Goal: Information Seeking & Learning: Learn about a topic

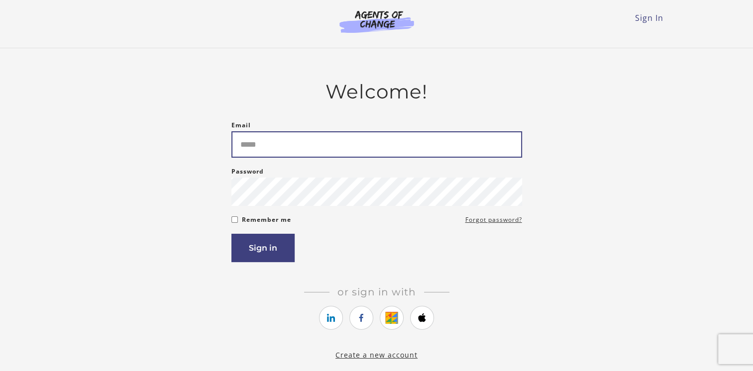
click at [272, 158] on input "Email" at bounding box center [376, 144] width 291 height 26
type input "**********"
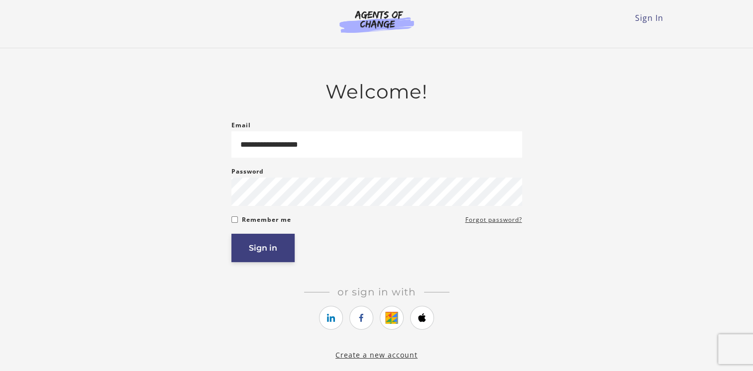
click at [266, 246] on button "Sign in" at bounding box center [262, 248] width 63 height 28
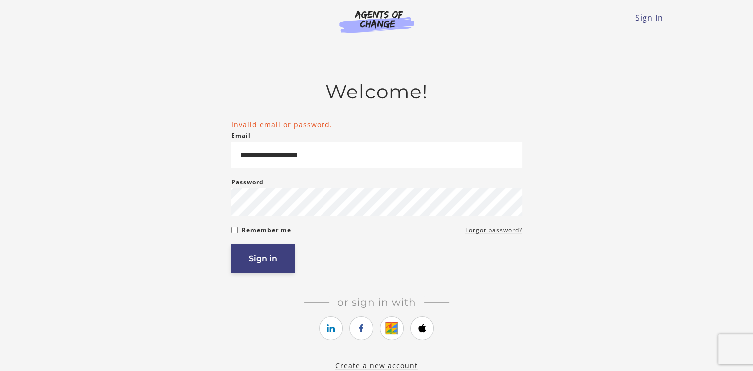
click at [241, 255] on button "Sign in" at bounding box center [262, 258] width 63 height 28
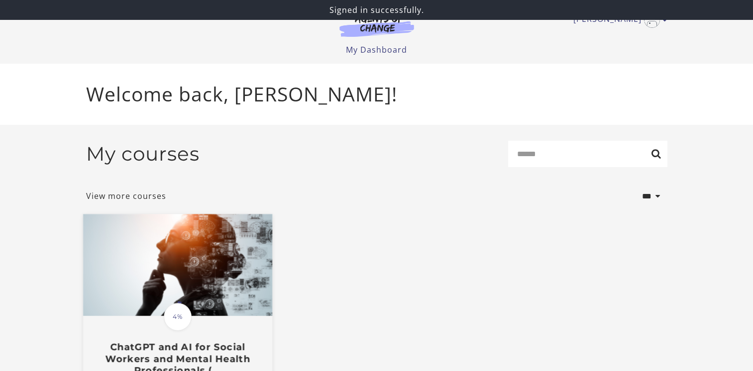
click at [193, 284] on img at bounding box center [177, 265] width 189 height 102
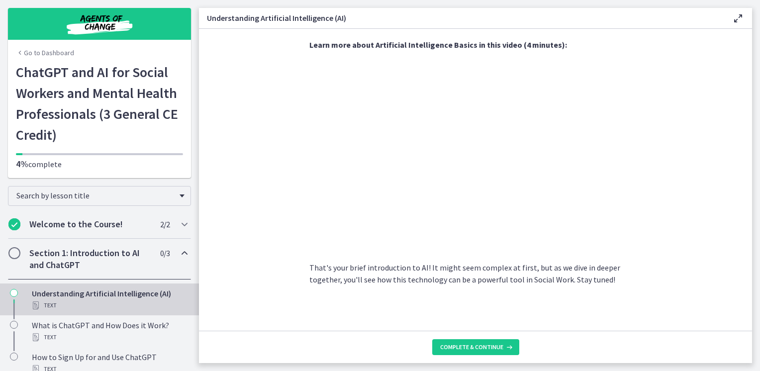
scroll to position [429, 0]
click at [471, 352] on button "Complete & continue" at bounding box center [475, 347] width 87 height 16
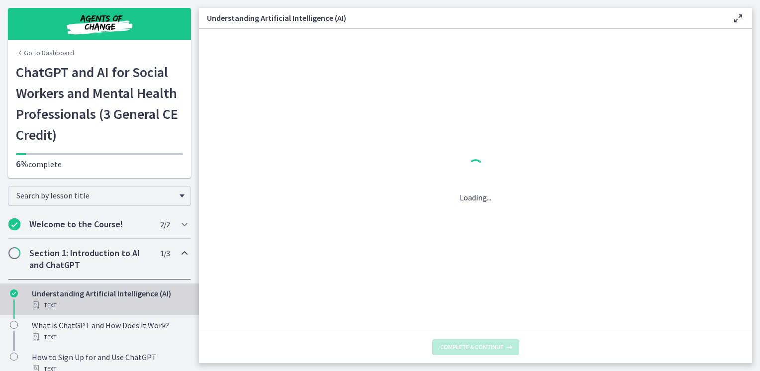
scroll to position [0, 0]
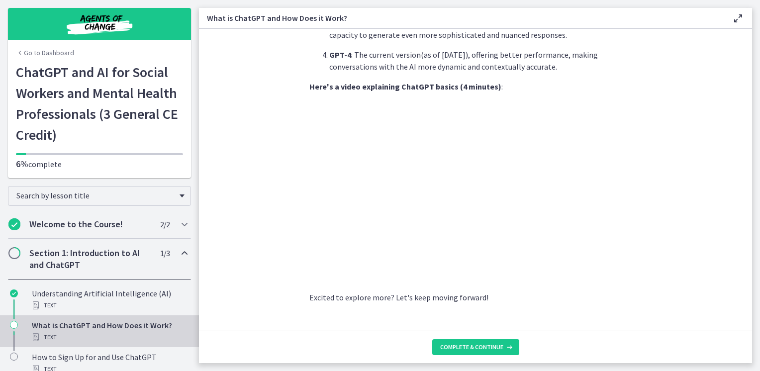
scroll to position [485, 0]
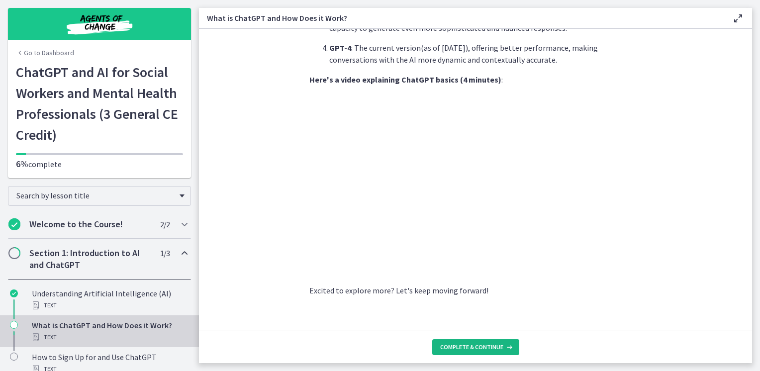
click at [470, 350] on span "Complete & continue" at bounding box center [471, 347] width 63 height 8
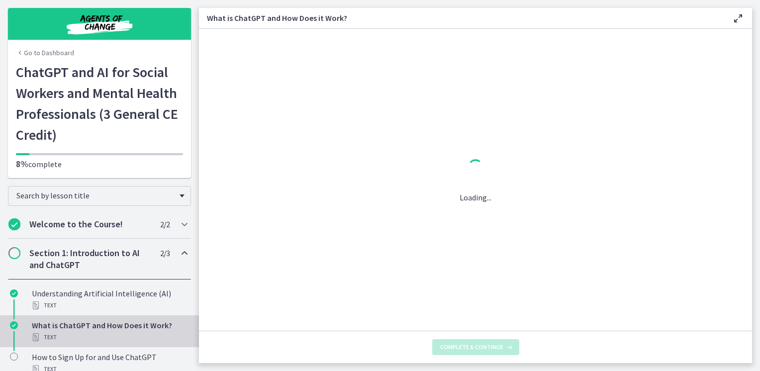
scroll to position [0, 0]
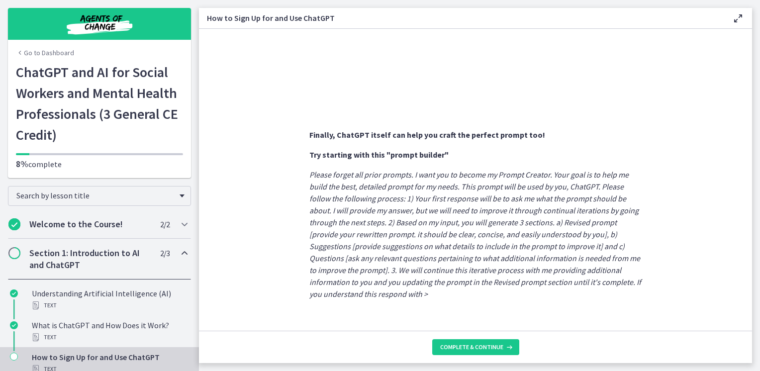
scroll to position [531, 0]
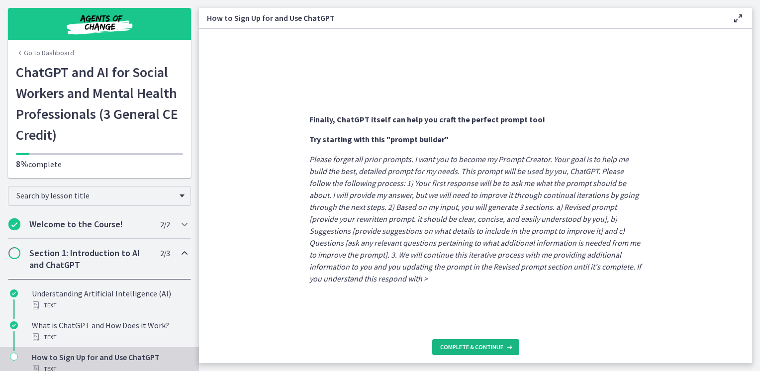
click at [462, 352] on button "Complete & continue" at bounding box center [475, 347] width 87 height 16
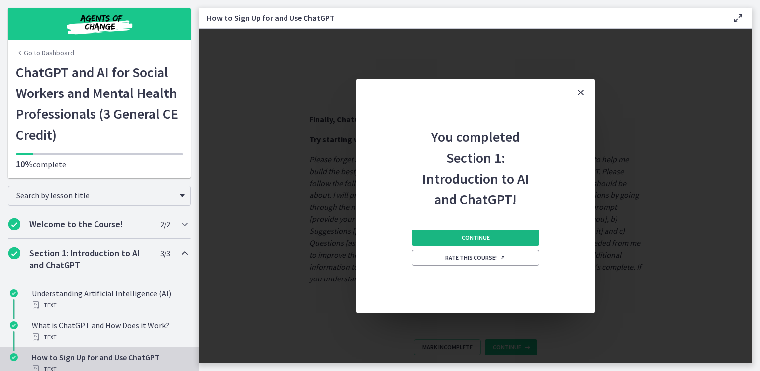
click at [495, 236] on button "Continue" at bounding box center [475, 238] width 127 height 16
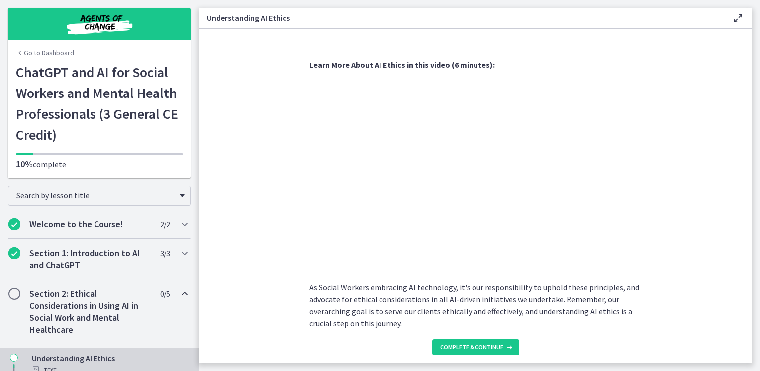
scroll to position [493, 0]
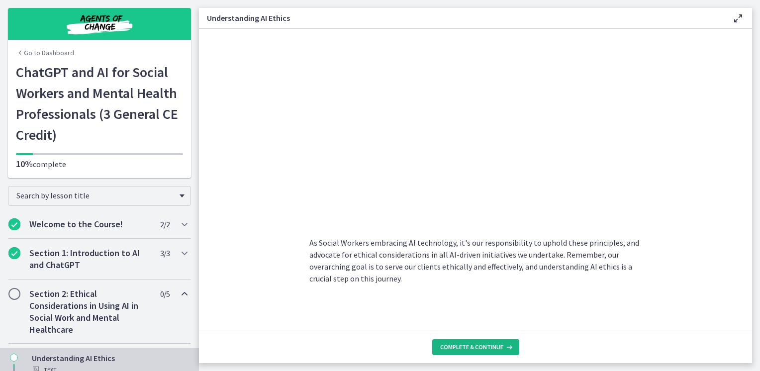
click at [456, 346] on span "Complete & continue" at bounding box center [471, 347] width 63 height 8
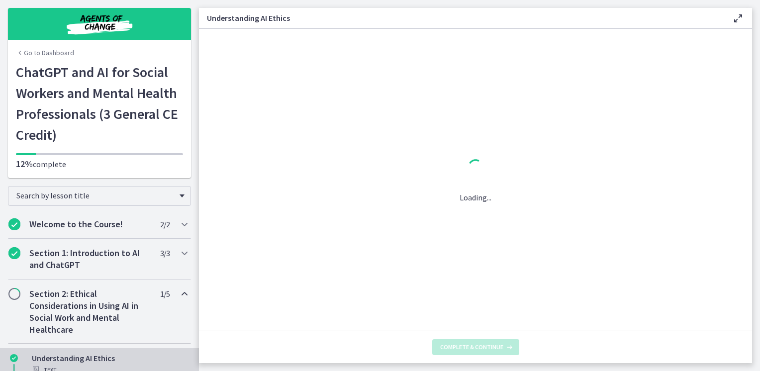
scroll to position [0, 0]
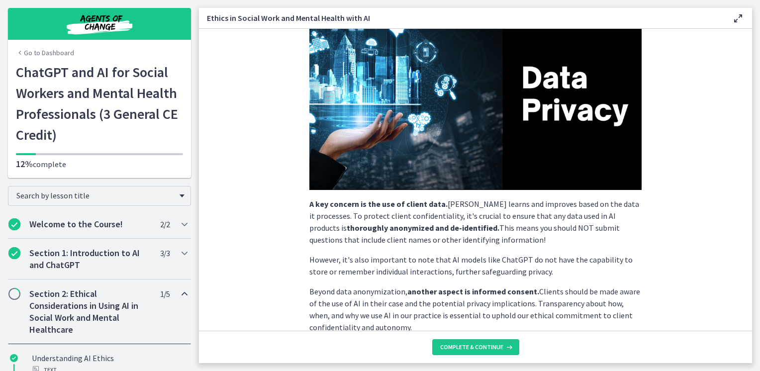
scroll to position [247, 0]
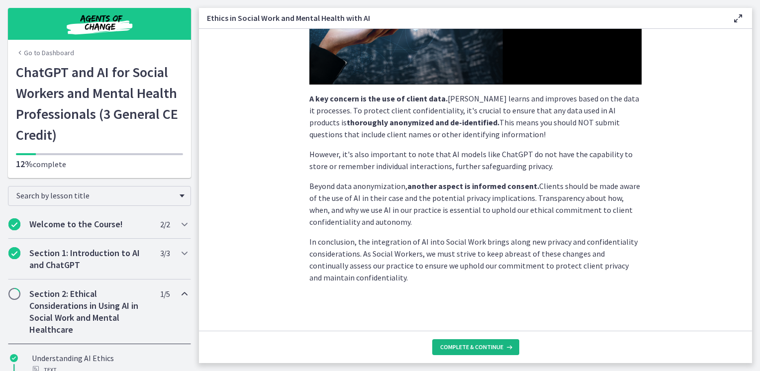
click at [448, 347] on span "Complete & continue" at bounding box center [471, 347] width 63 height 8
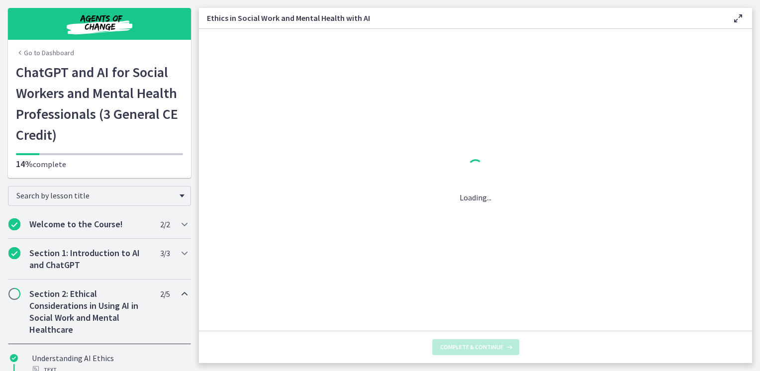
scroll to position [0, 0]
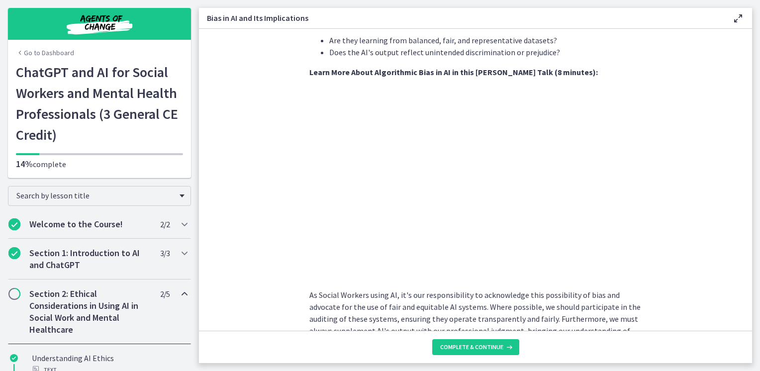
scroll to position [313, 0]
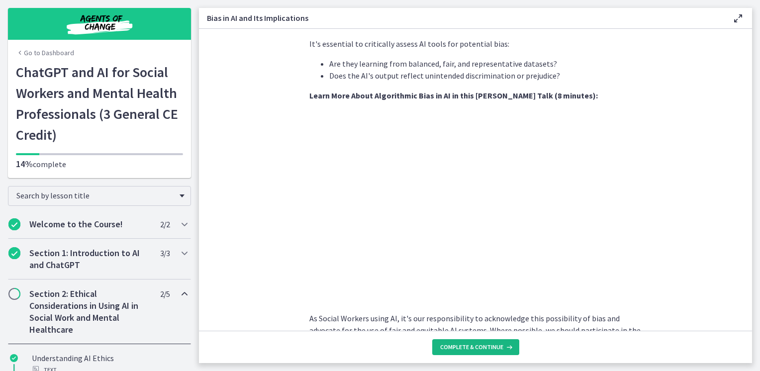
click at [454, 348] on span "Complete & continue" at bounding box center [471, 347] width 63 height 8
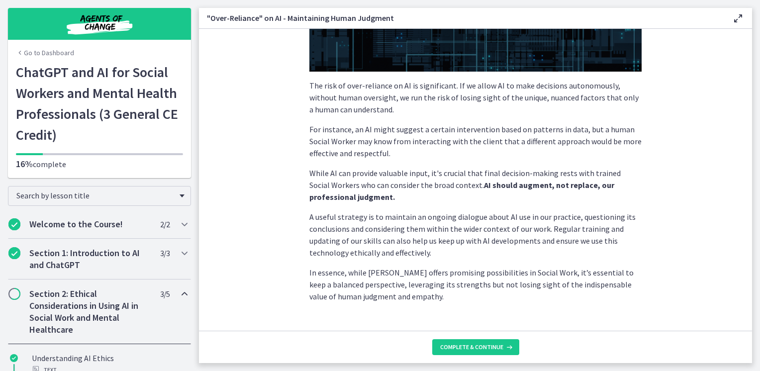
scroll to position [241, 0]
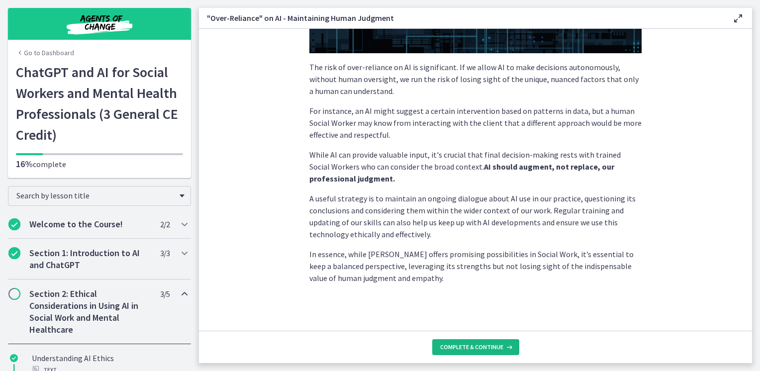
click at [469, 344] on span "Complete & continue" at bounding box center [471, 347] width 63 height 8
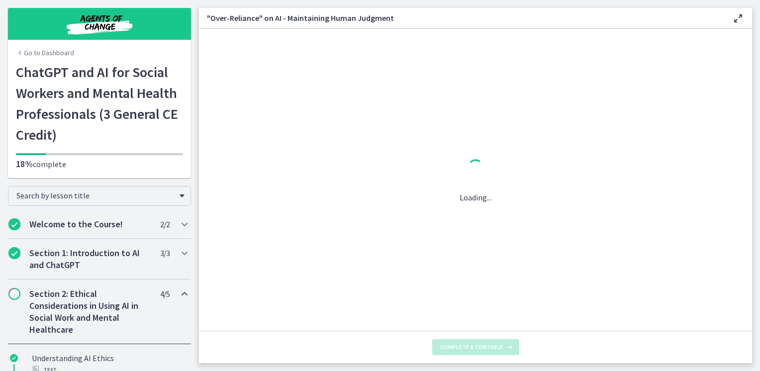
scroll to position [0, 0]
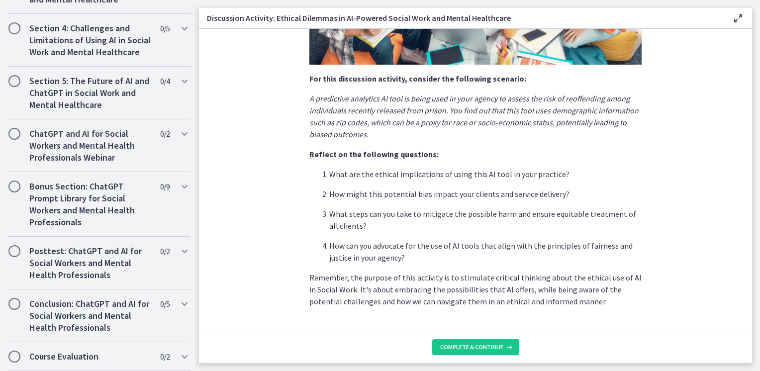
scroll to position [247, 0]
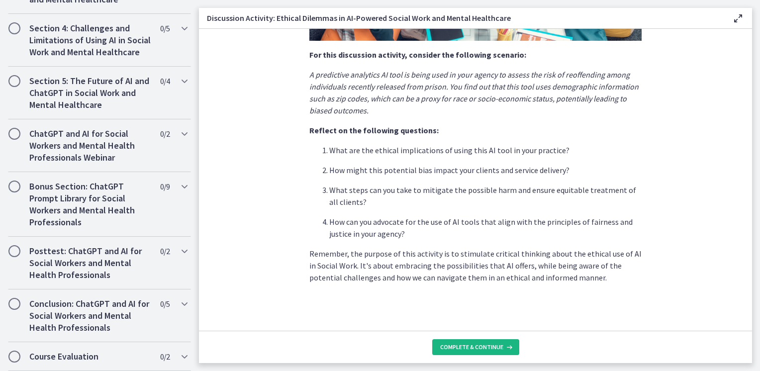
click at [492, 346] on span "Complete & continue" at bounding box center [471, 347] width 63 height 8
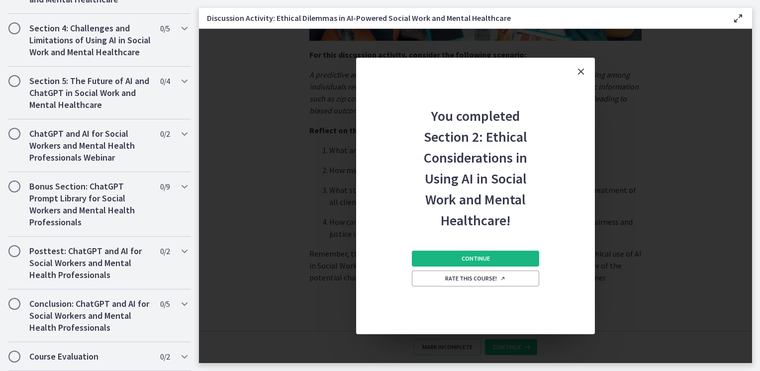
click at [457, 261] on button "Continue" at bounding box center [475, 259] width 127 height 16
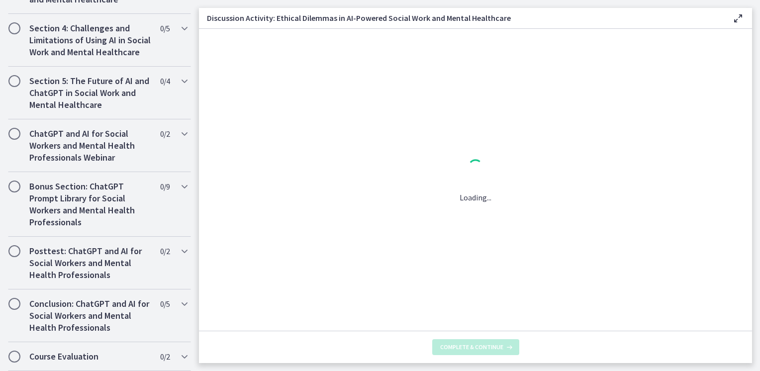
scroll to position [0, 0]
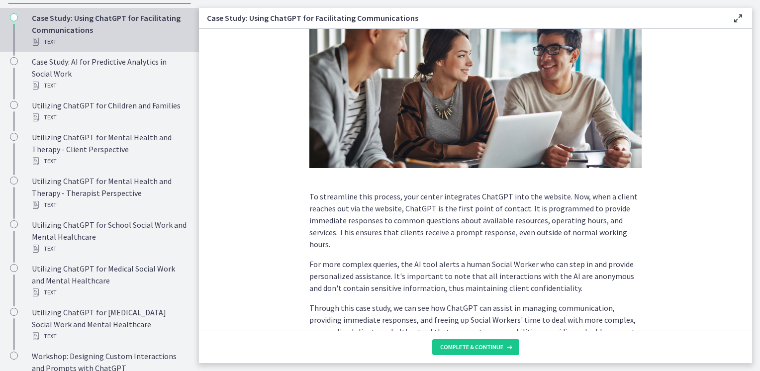
scroll to position [249, 0]
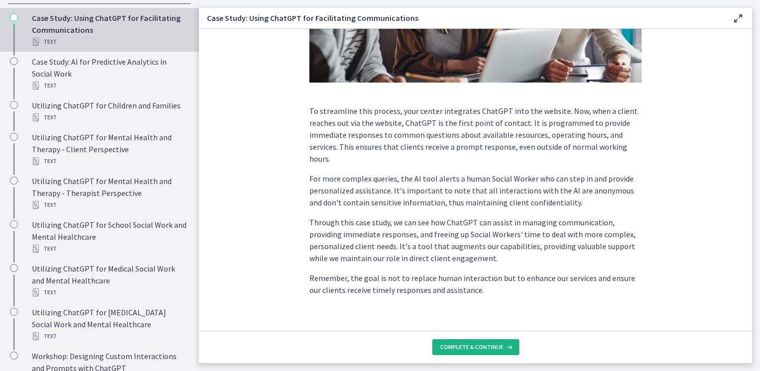
click at [475, 352] on button "Complete & continue" at bounding box center [475, 347] width 87 height 16
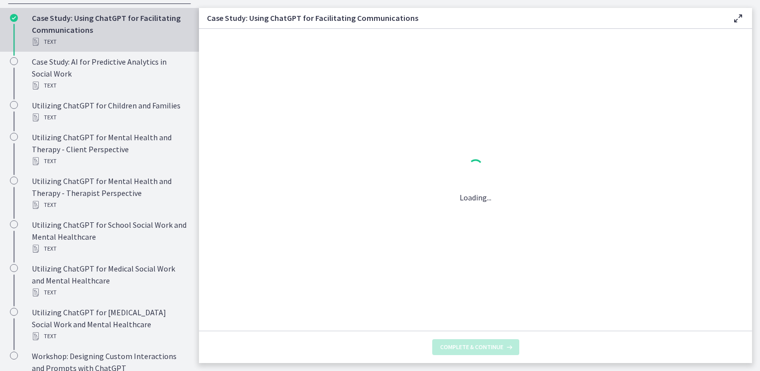
scroll to position [0, 0]
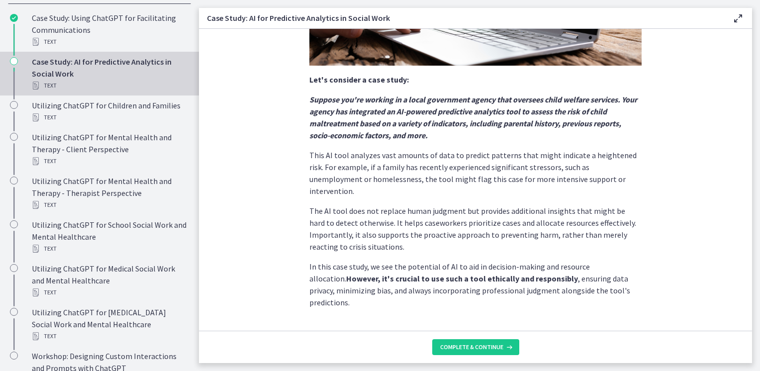
scroll to position [223, 0]
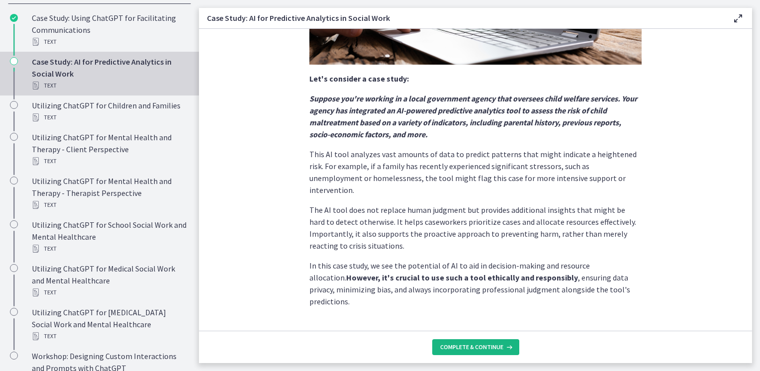
click at [462, 347] on span "Complete & continue" at bounding box center [471, 347] width 63 height 8
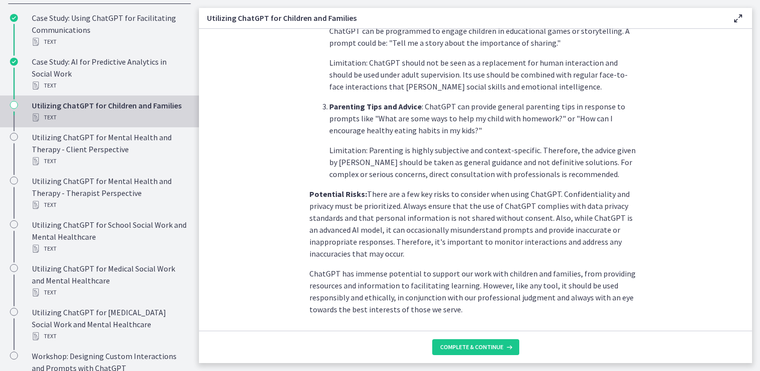
scroll to position [434, 0]
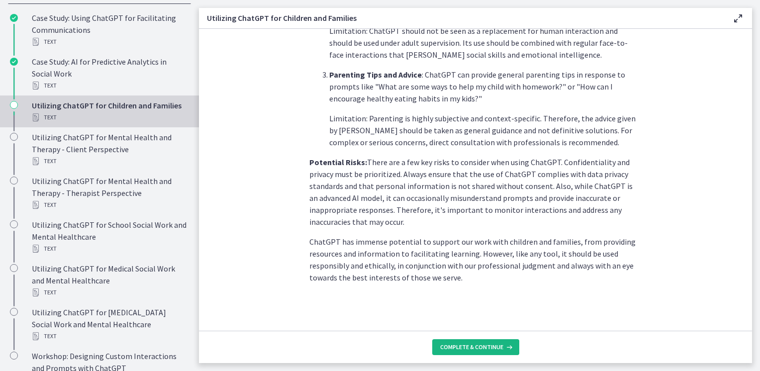
click at [464, 349] on span "Complete & continue" at bounding box center [471, 347] width 63 height 8
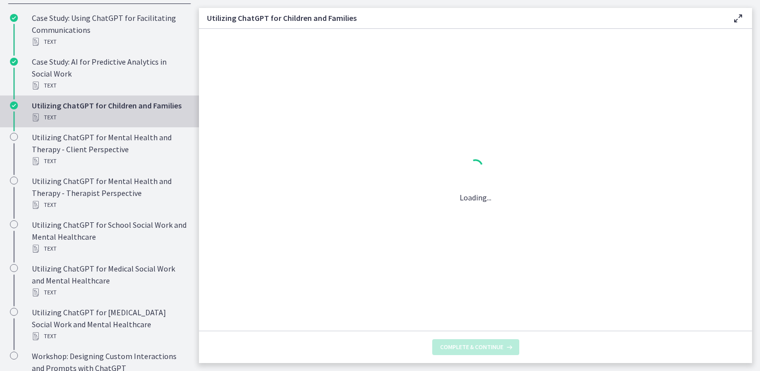
scroll to position [0, 0]
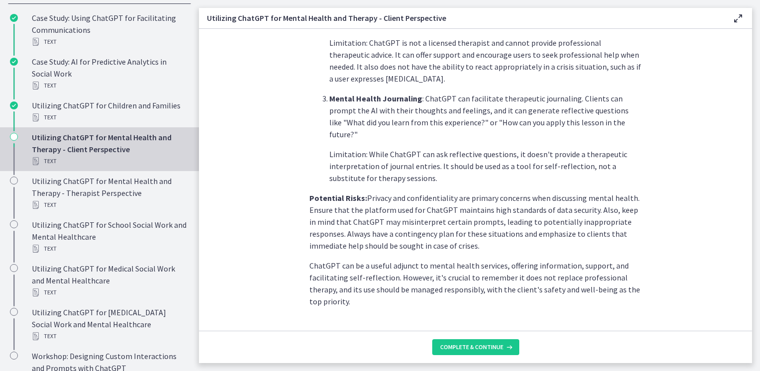
scroll to position [414, 0]
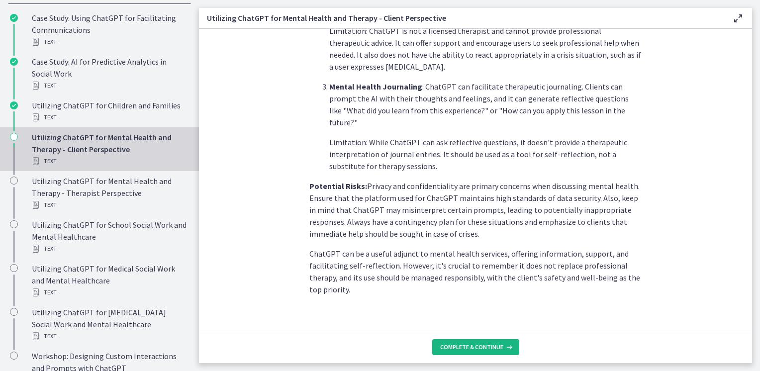
click at [468, 346] on span "Complete & continue" at bounding box center [471, 347] width 63 height 8
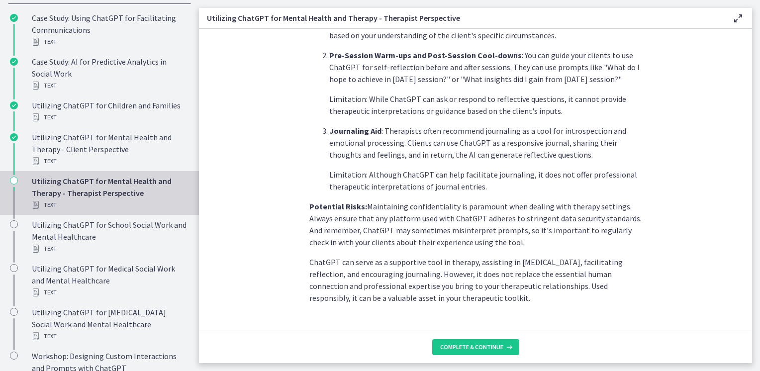
scroll to position [390, 0]
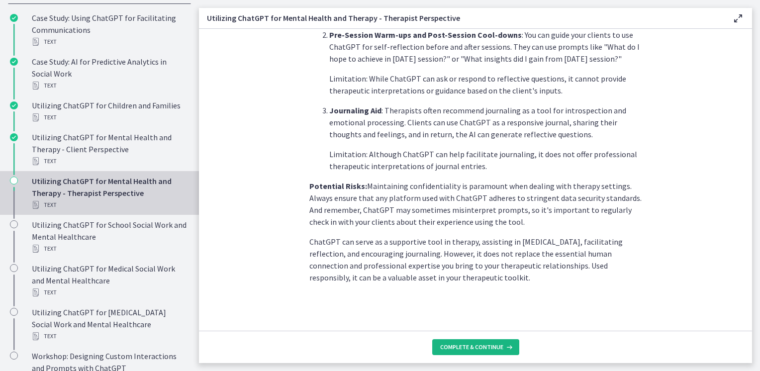
click at [479, 345] on span "Complete & continue" at bounding box center [471, 347] width 63 height 8
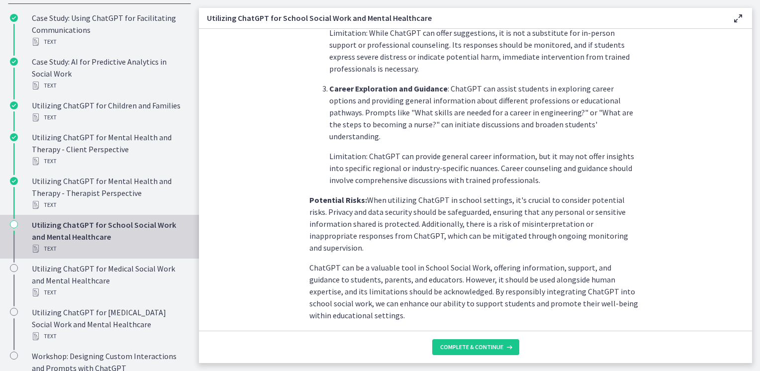
scroll to position [438, 0]
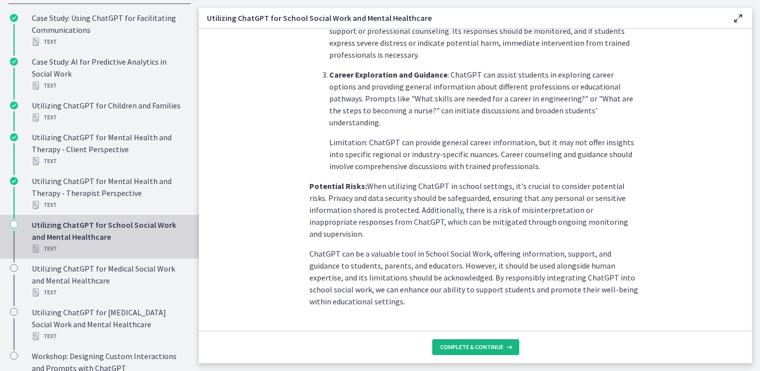
click at [481, 346] on span "Complete & continue" at bounding box center [471, 347] width 63 height 8
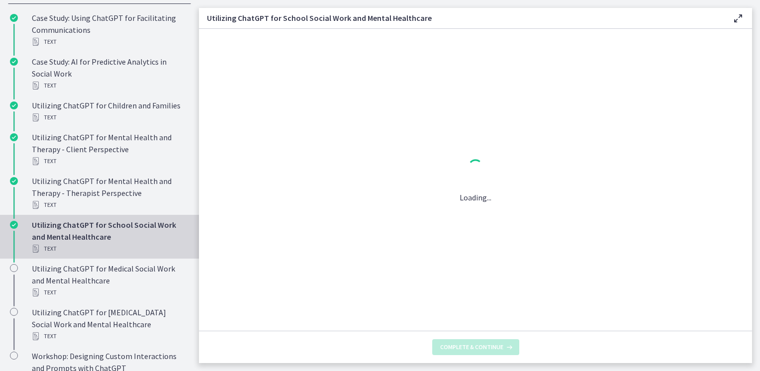
scroll to position [0, 0]
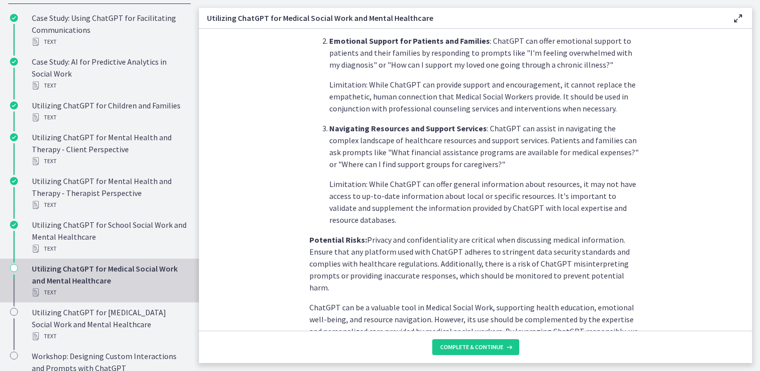
scroll to position [402, 0]
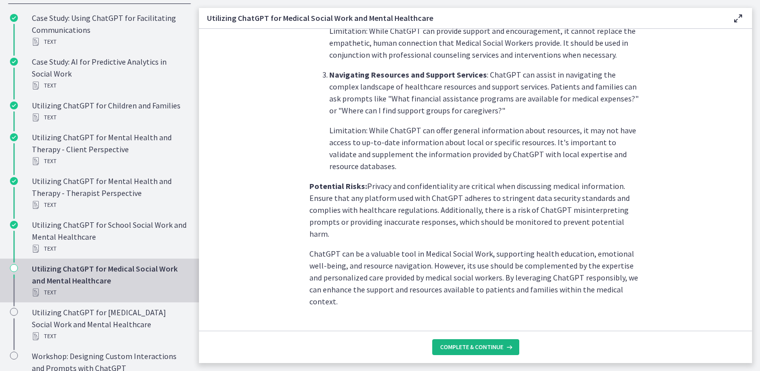
click at [480, 350] on span "Complete & continue" at bounding box center [471, 347] width 63 height 8
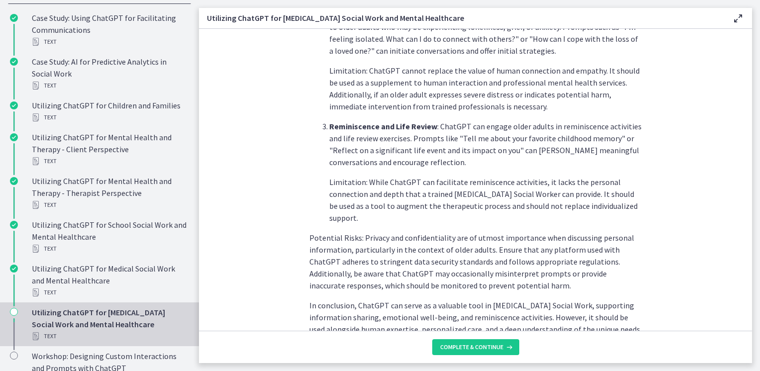
scroll to position [448, 0]
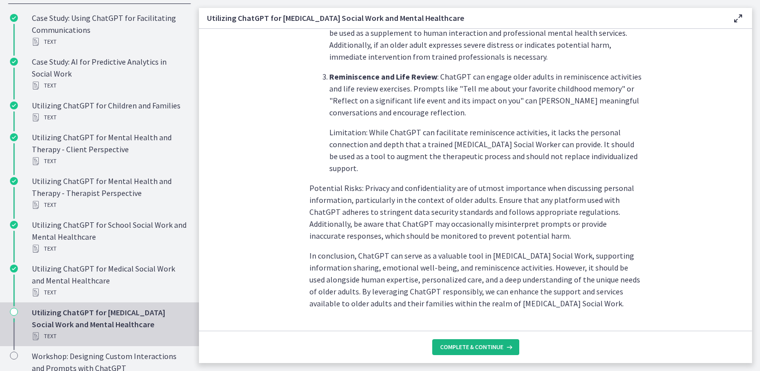
click at [488, 349] on span "Complete & continue" at bounding box center [471, 347] width 63 height 8
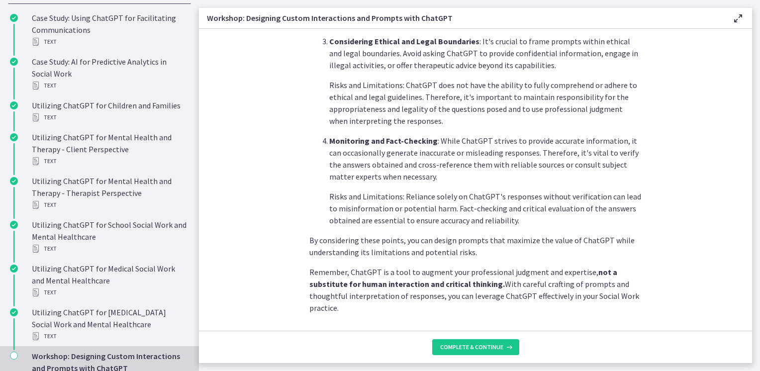
scroll to position [533, 0]
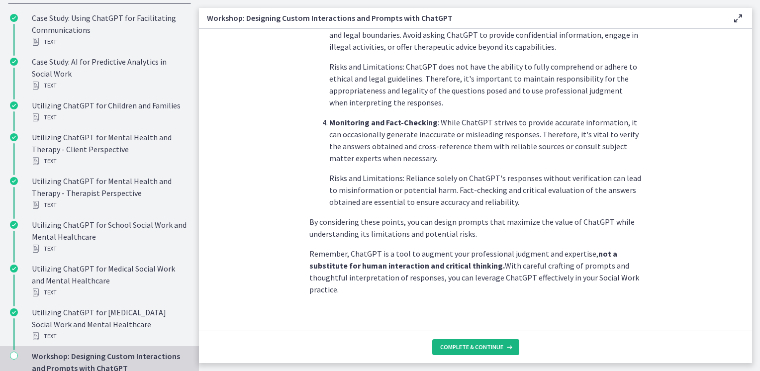
click at [474, 349] on span "Complete & continue" at bounding box center [471, 347] width 63 height 8
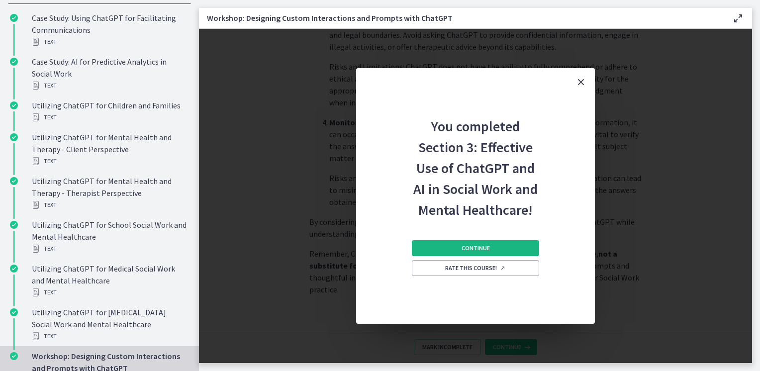
click at [462, 245] on span "Continue" at bounding box center [476, 248] width 28 height 8
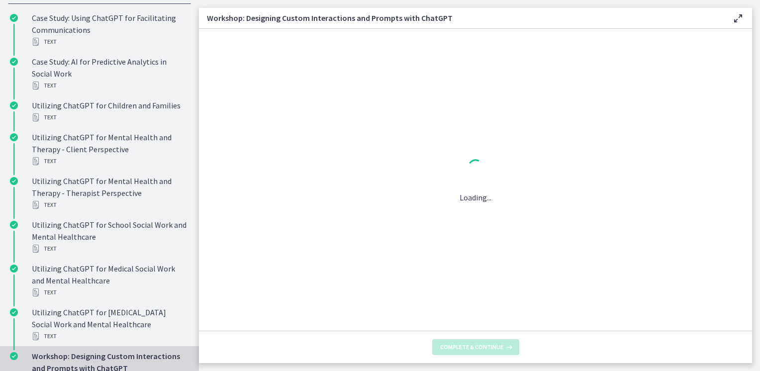
scroll to position [0, 0]
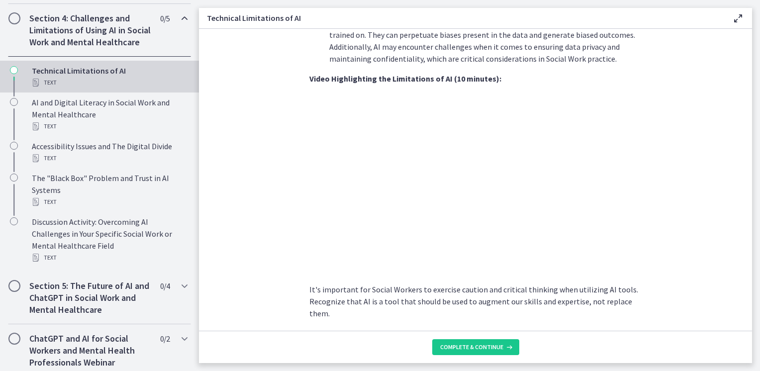
scroll to position [704, 0]
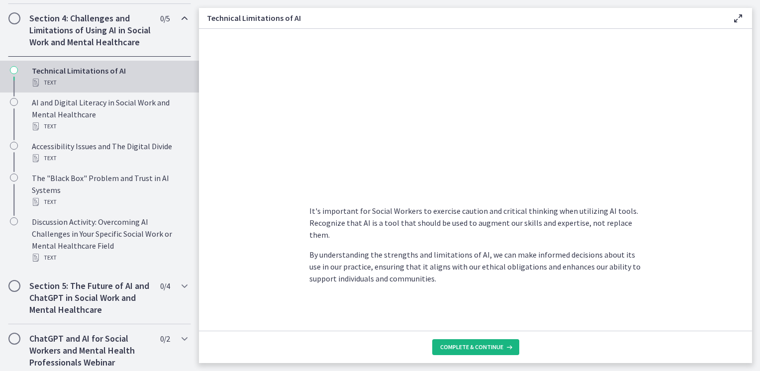
click at [476, 346] on span "Complete & continue" at bounding box center [471, 347] width 63 height 8
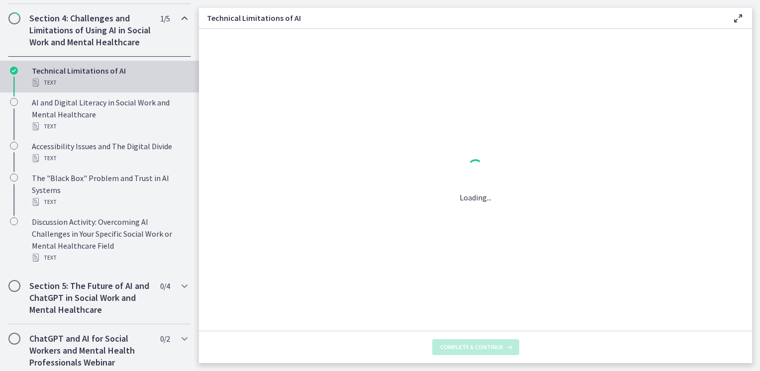
scroll to position [0, 0]
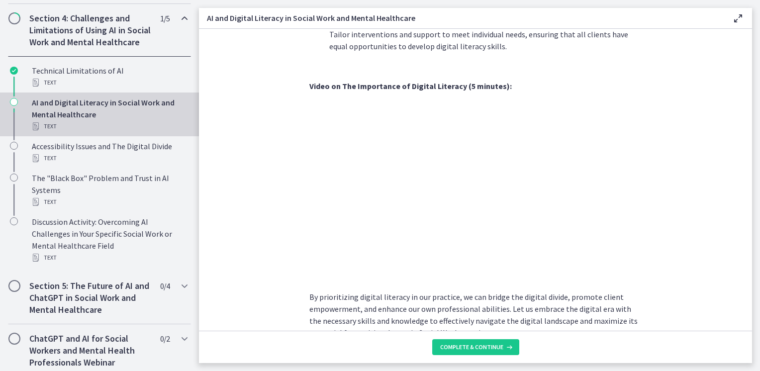
scroll to position [839, 0]
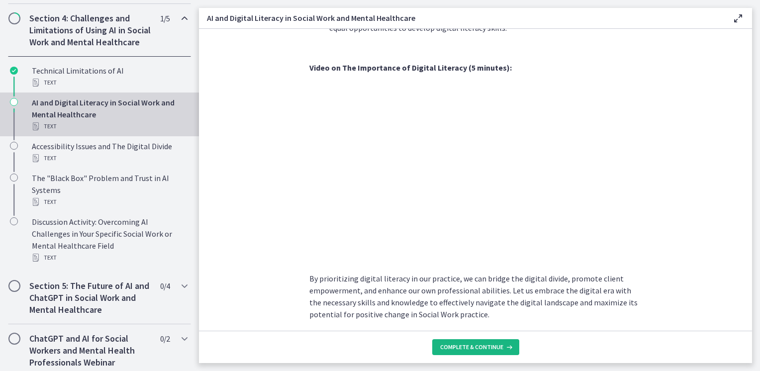
click at [448, 344] on span "Complete & continue" at bounding box center [471, 347] width 63 height 8
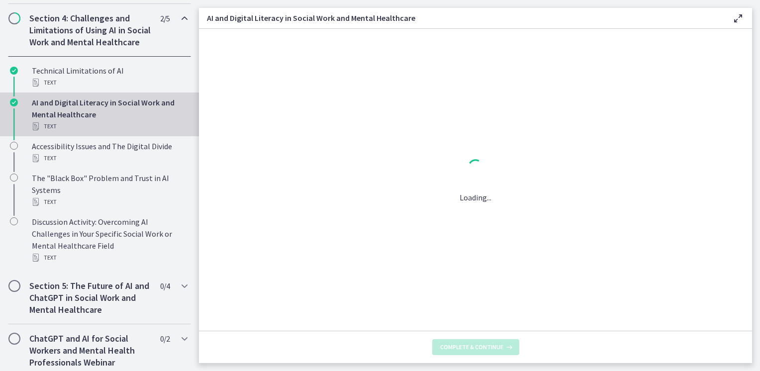
scroll to position [0, 0]
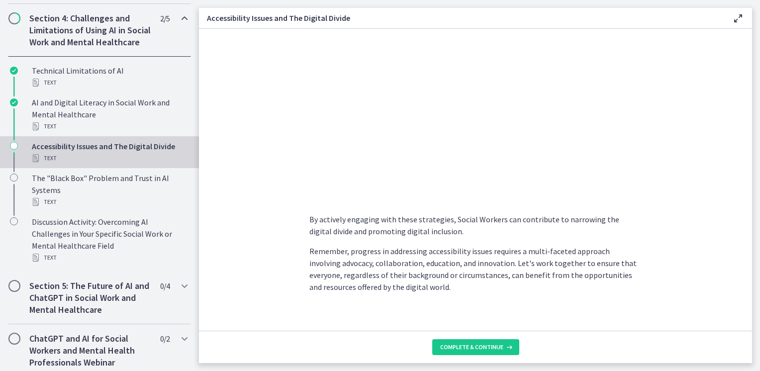
scroll to position [843, 0]
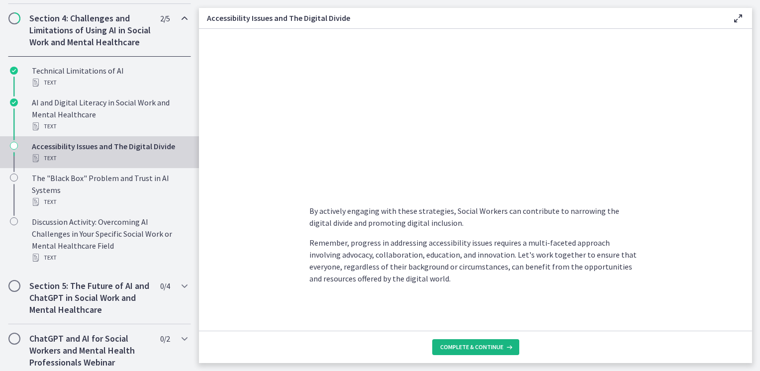
click at [438, 347] on button "Complete & continue" at bounding box center [475, 347] width 87 height 16
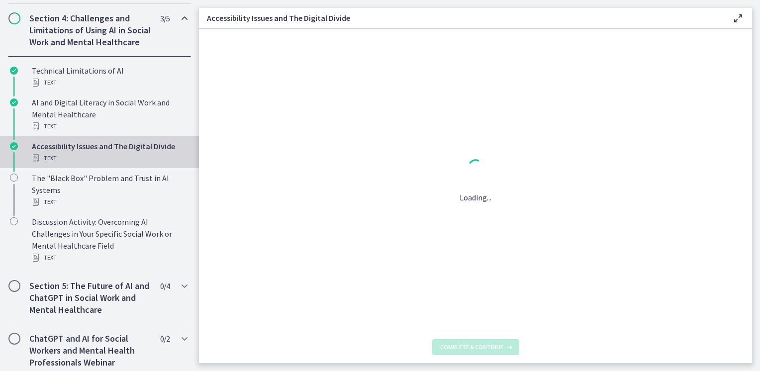
scroll to position [0, 0]
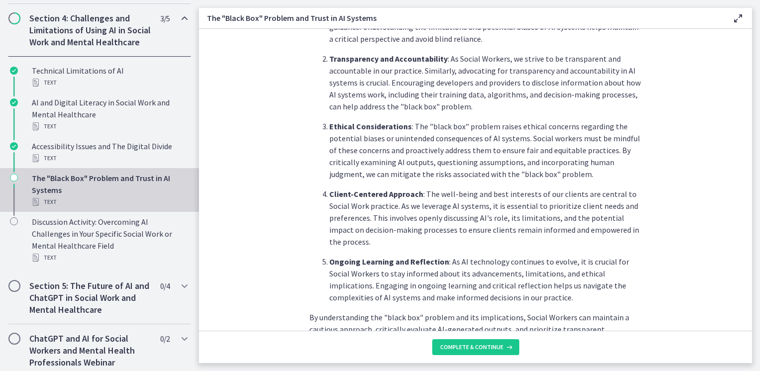
scroll to position [448, 0]
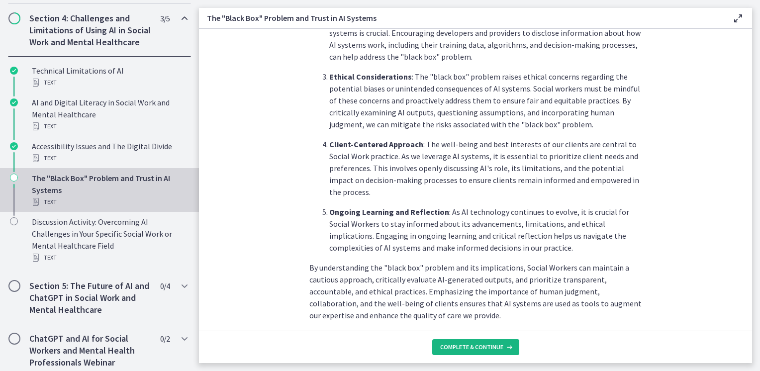
click at [473, 343] on span "Complete & continue" at bounding box center [471, 347] width 63 height 8
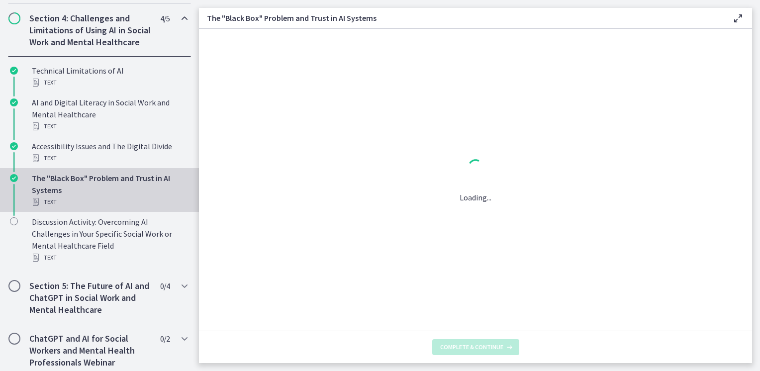
scroll to position [0, 0]
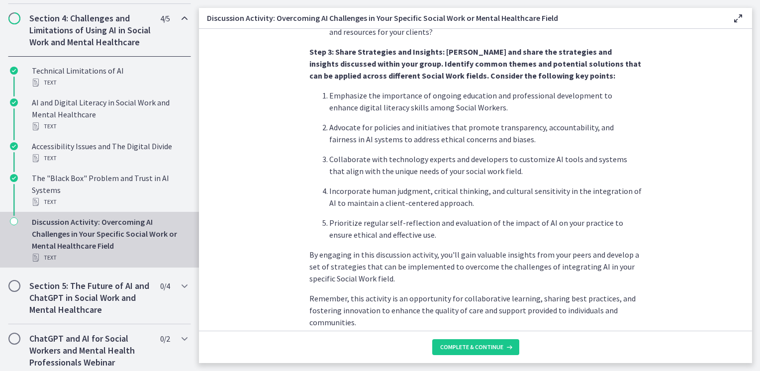
scroll to position [605, 0]
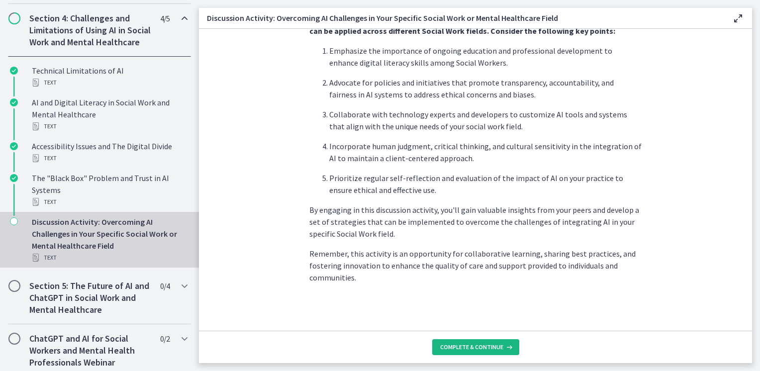
click at [467, 347] on span "Complete & continue" at bounding box center [471, 347] width 63 height 8
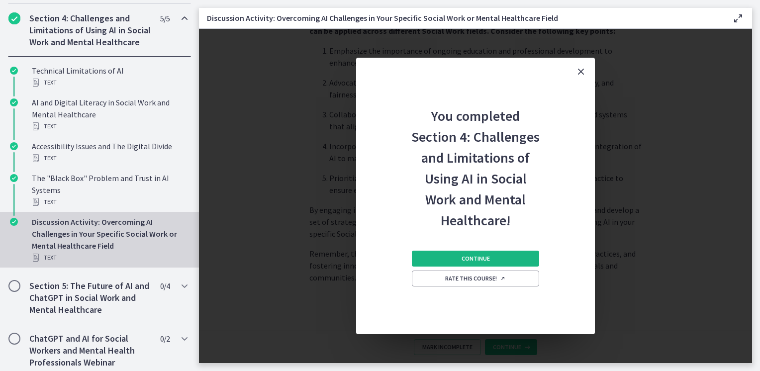
click at [478, 257] on span "Continue" at bounding box center [476, 259] width 28 height 8
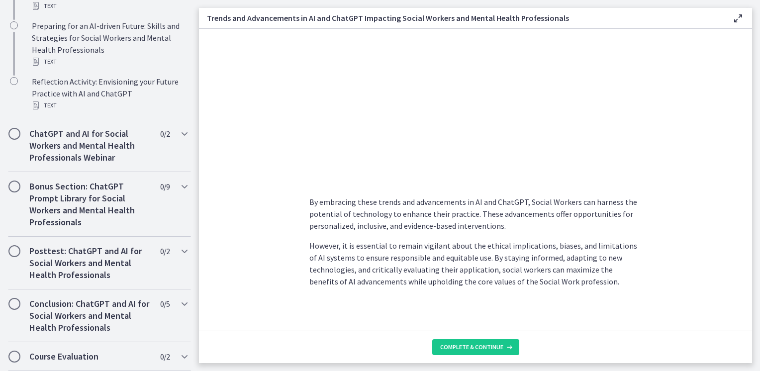
scroll to position [799, 0]
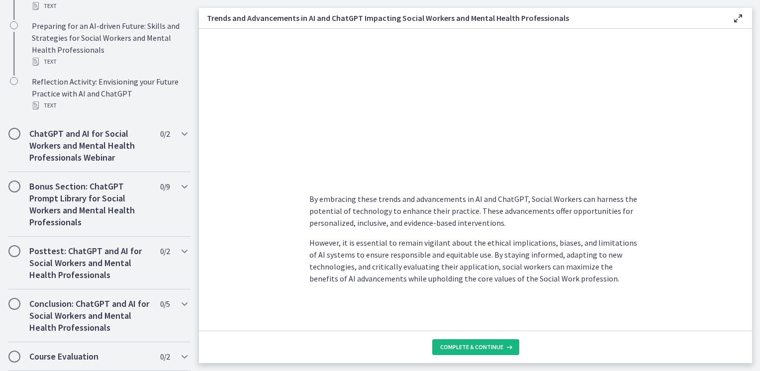
click at [466, 347] on span "Complete & continue" at bounding box center [471, 347] width 63 height 8
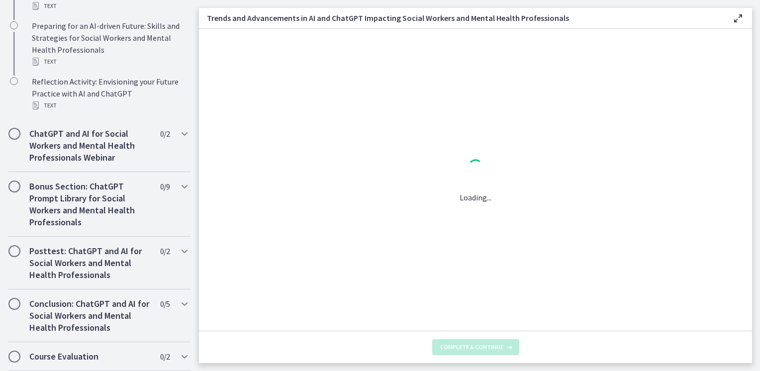
scroll to position [0, 0]
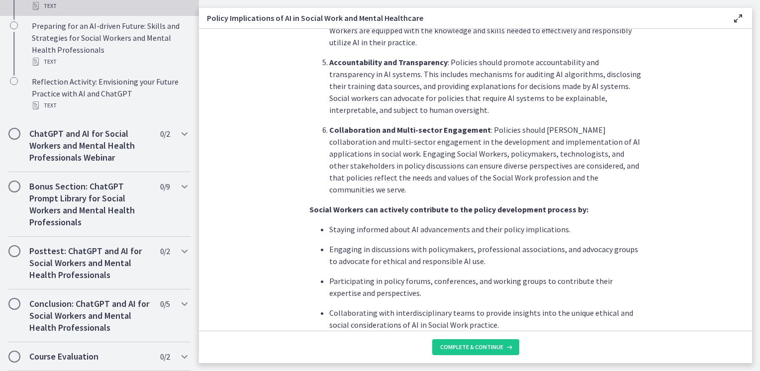
scroll to position [547, 0]
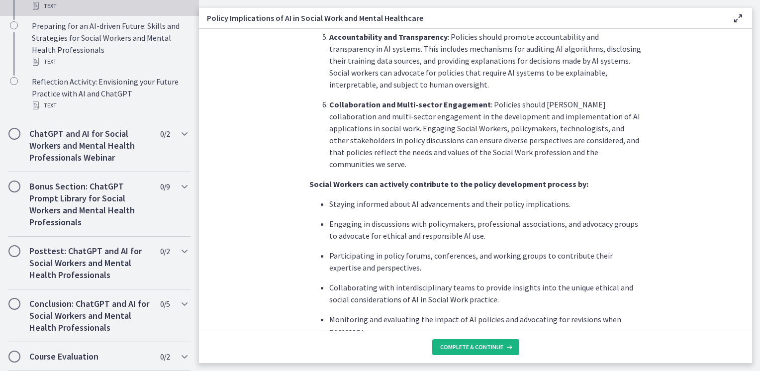
click at [461, 346] on span "Complete & continue" at bounding box center [471, 347] width 63 height 8
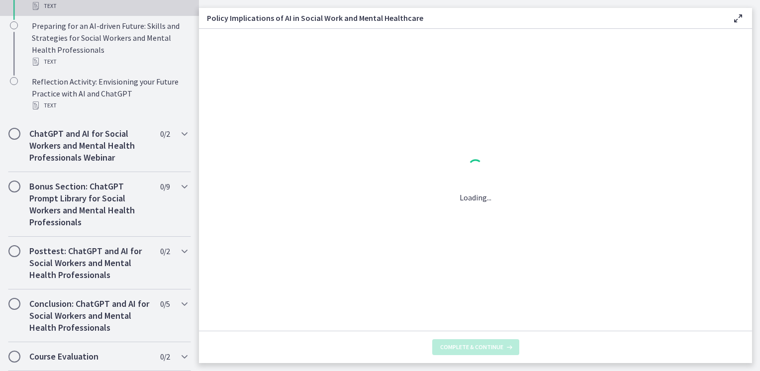
scroll to position [0, 0]
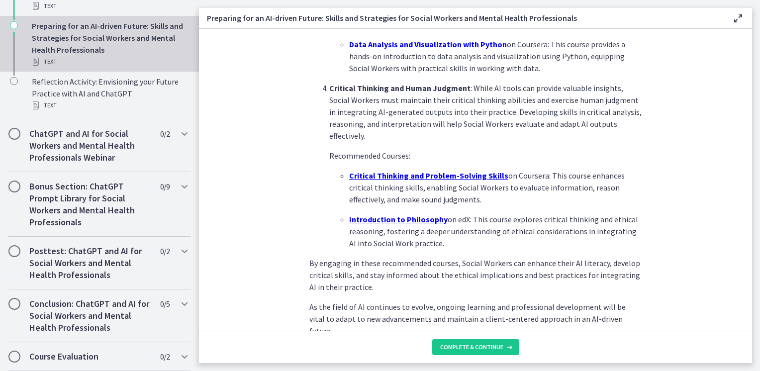
scroll to position [701, 0]
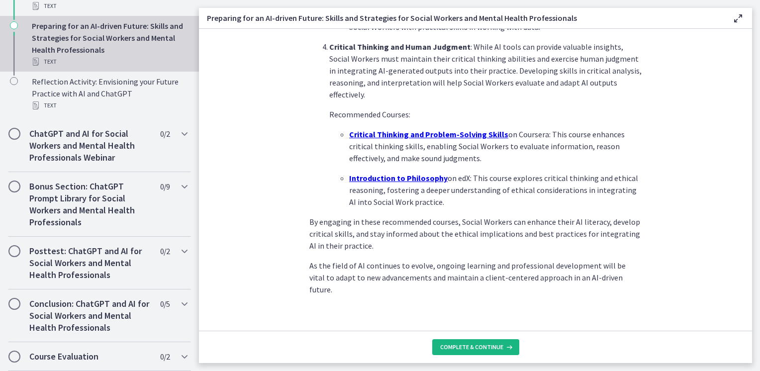
click at [467, 347] on span "Complete & continue" at bounding box center [471, 347] width 63 height 8
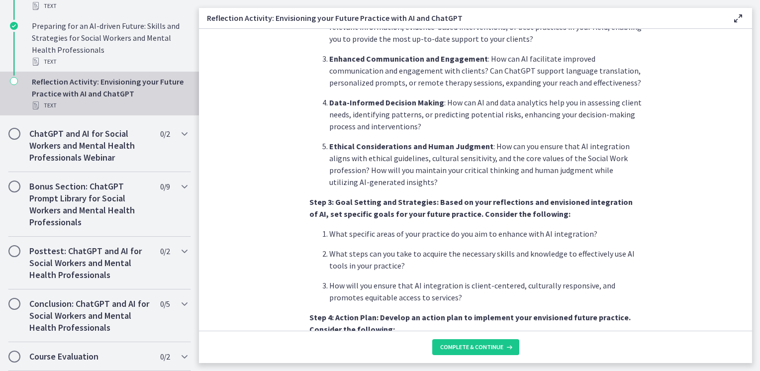
scroll to position [547, 0]
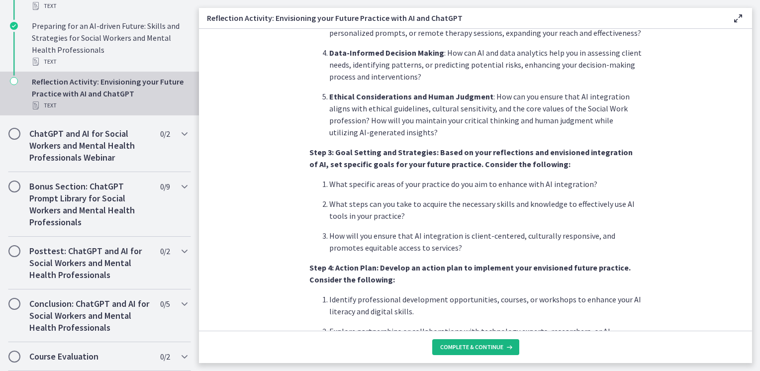
click at [477, 348] on span "Complete & continue" at bounding box center [471, 347] width 63 height 8
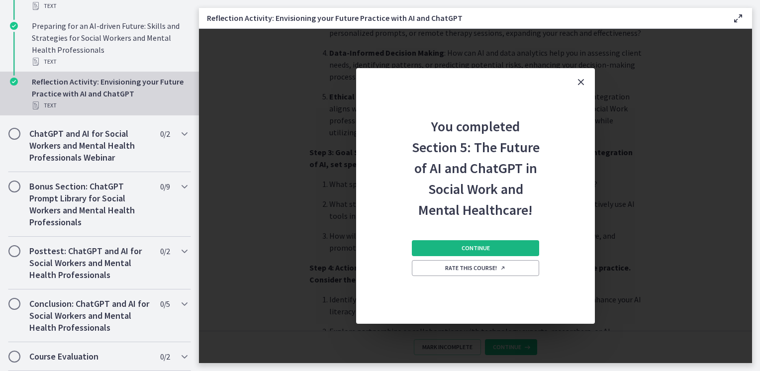
click at [462, 246] on span "Continue" at bounding box center [476, 248] width 28 height 8
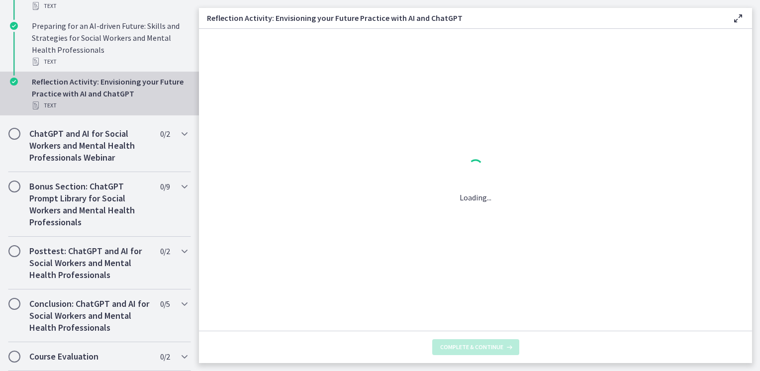
scroll to position [0, 0]
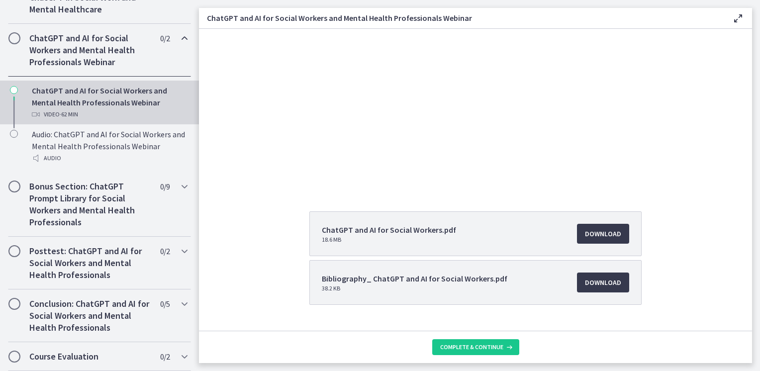
scroll to position [101, 0]
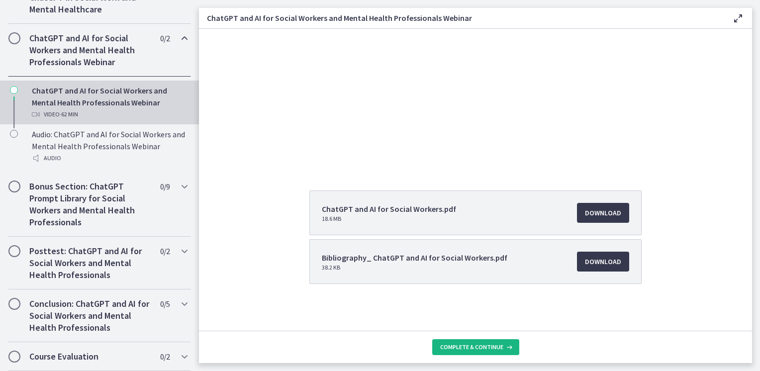
click at [466, 351] on span "Complete & continue" at bounding box center [471, 347] width 63 height 8
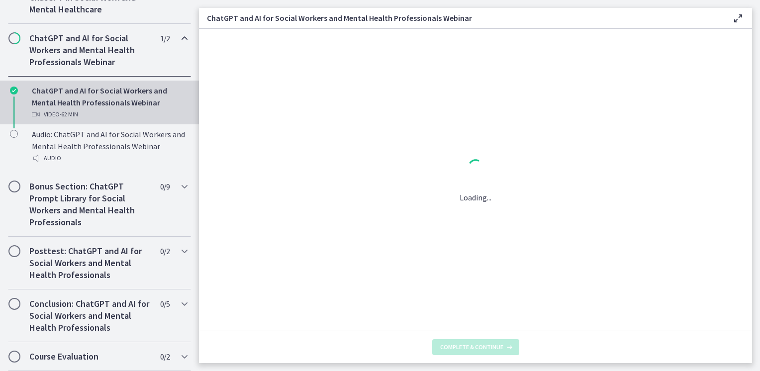
scroll to position [0, 0]
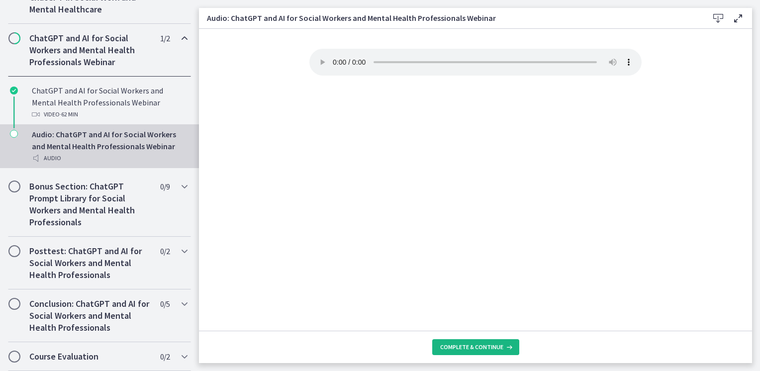
click at [501, 351] on span "Complete & continue" at bounding box center [471, 347] width 63 height 8
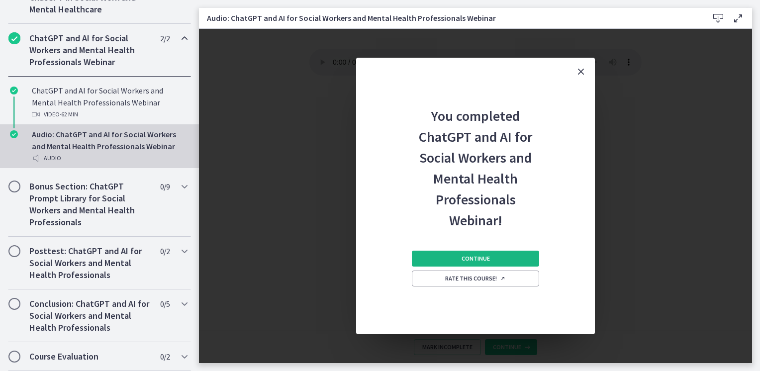
click at [482, 262] on span "Continue" at bounding box center [476, 259] width 28 height 8
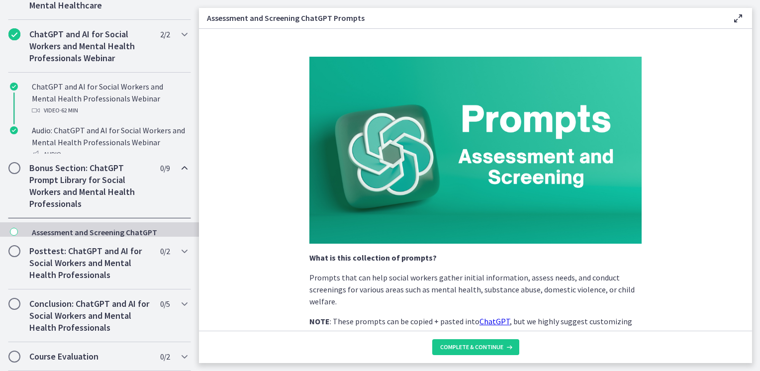
scroll to position [512, 0]
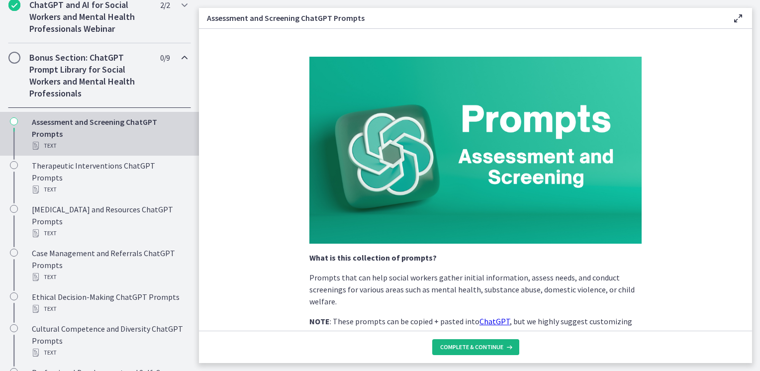
click at [496, 349] on span "Complete & continue" at bounding box center [471, 347] width 63 height 8
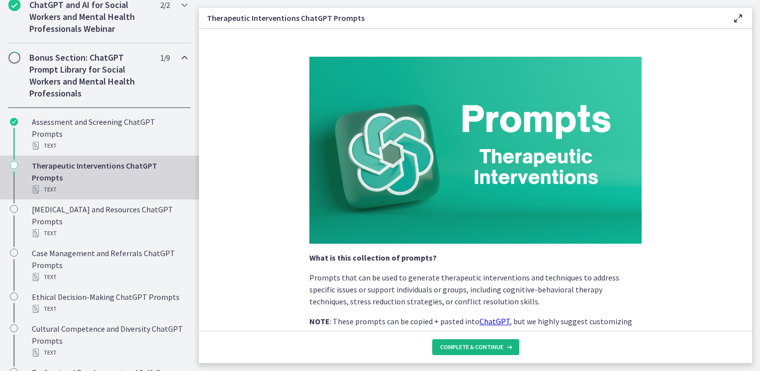
click at [496, 349] on span "Complete & continue" at bounding box center [471, 347] width 63 height 8
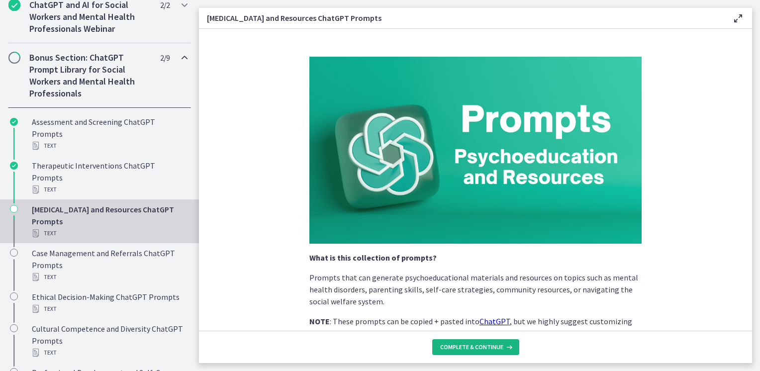
click at [496, 349] on span "Complete & continue" at bounding box center [471, 347] width 63 height 8
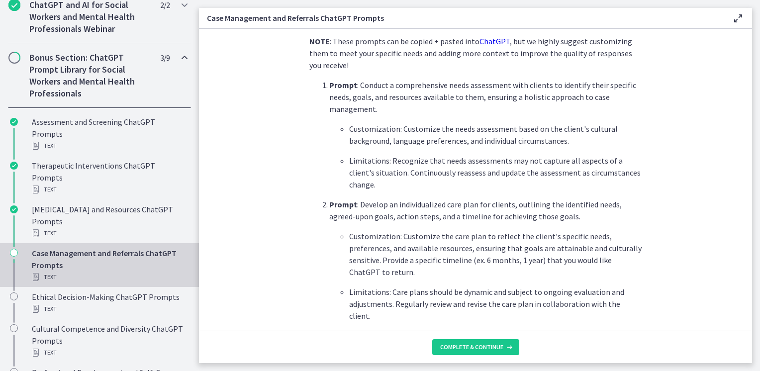
scroll to position [398, 0]
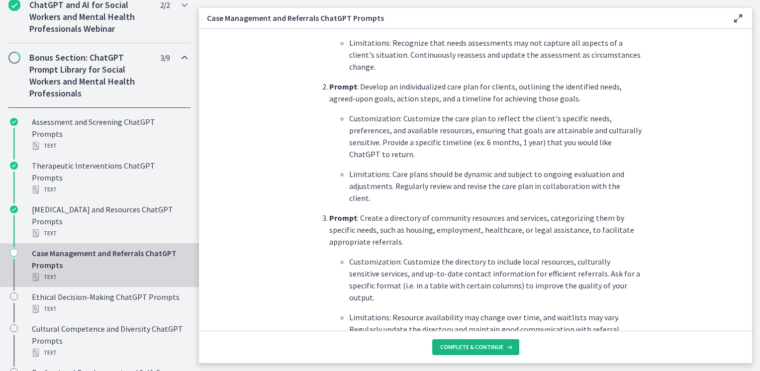
click at [489, 347] on span "Complete & continue" at bounding box center [471, 347] width 63 height 8
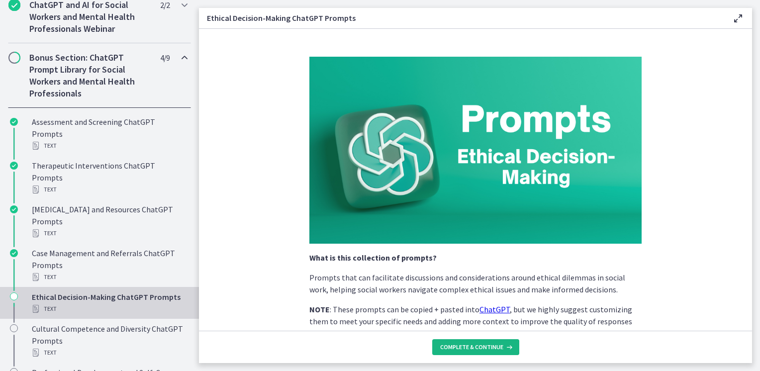
click at [489, 347] on span "Complete & continue" at bounding box center [471, 347] width 63 height 8
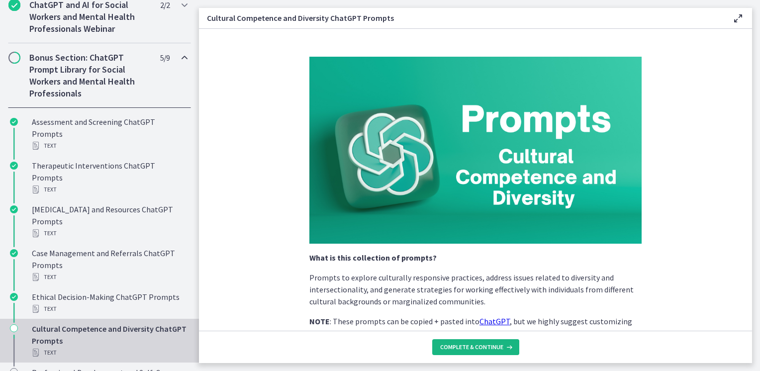
click at [489, 347] on span "Complete & continue" at bounding box center [471, 347] width 63 height 8
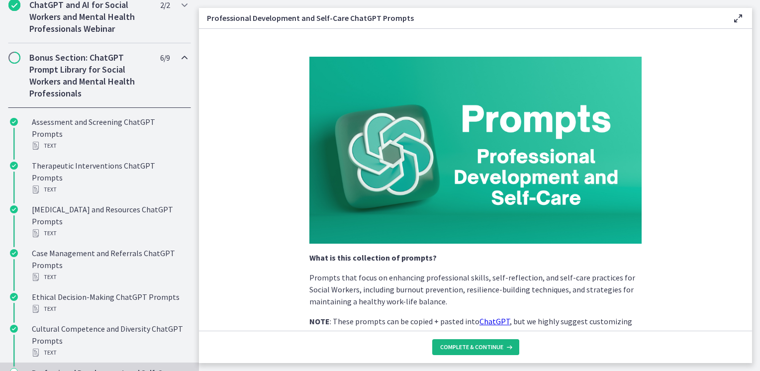
click at [489, 347] on span "Complete & continue" at bounding box center [471, 347] width 63 height 8
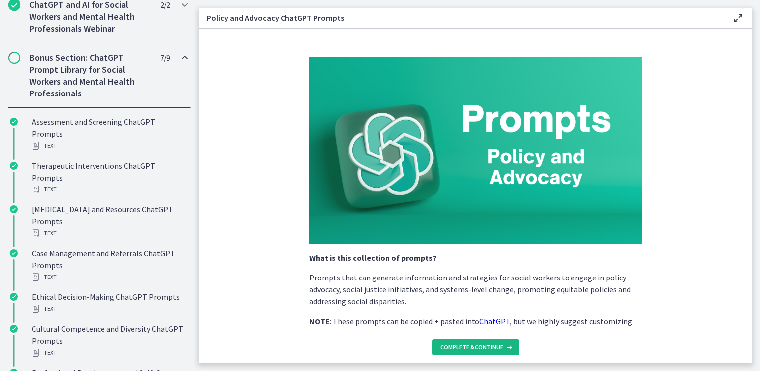
click at [489, 347] on span "Complete & continue" at bounding box center [471, 347] width 63 height 8
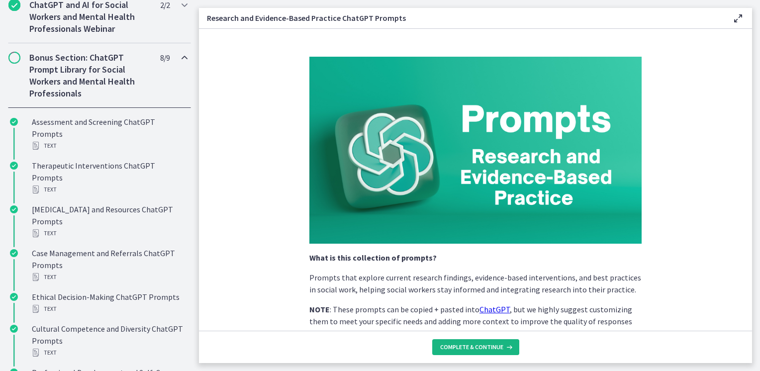
click at [489, 347] on span "Complete & continue" at bounding box center [471, 347] width 63 height 8
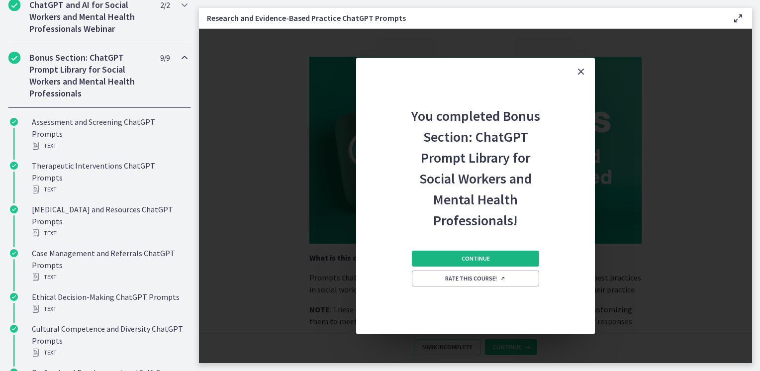
click at [493, 255] on button "Continue" at bounding box center [475, 259] width 127 height 16
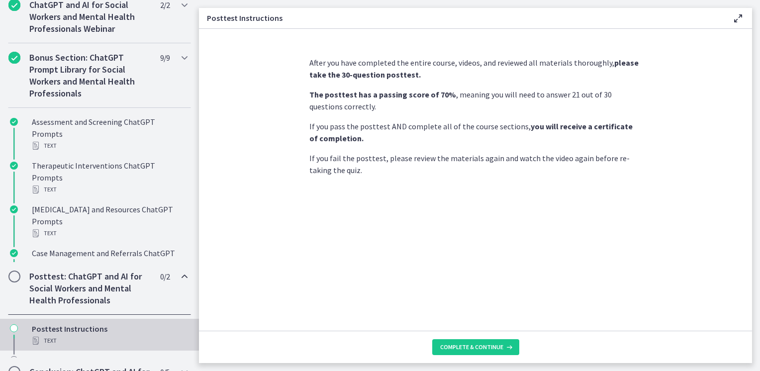
scroll to position [477, 0]
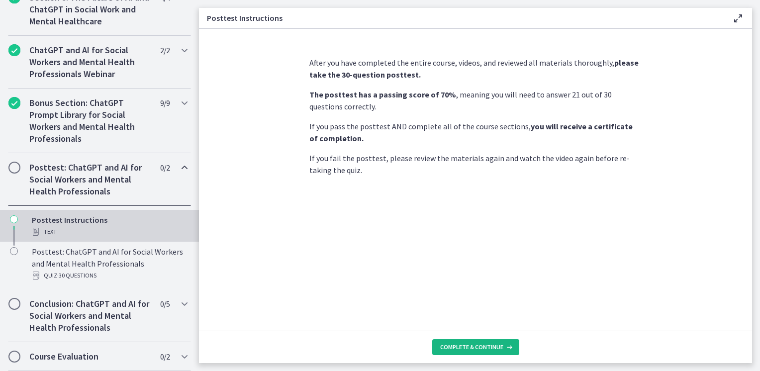
click at [444, 352] on button "Complete & continue" at bounding box center [475, 347] width 87 height 16
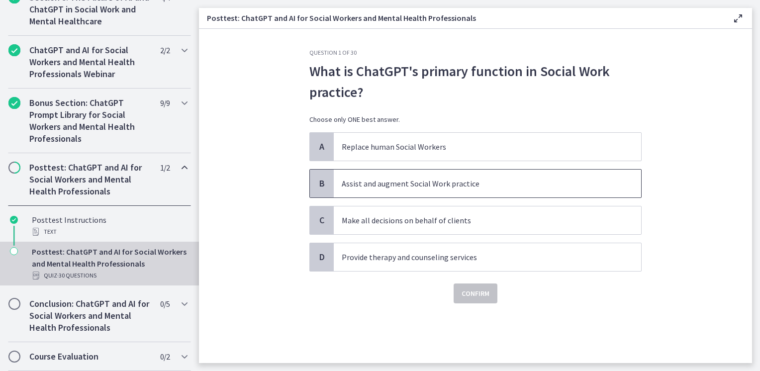
click at [380, 190] on span "Assist and augment Social Work practice" at bounding box center [488, 184] width 308 height 28
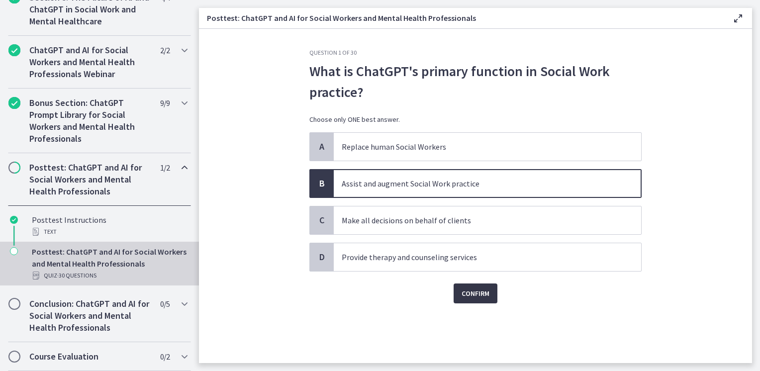
click at [474, 296] on span "Confirm" at bounding box center [476, 294] width 28 height 12
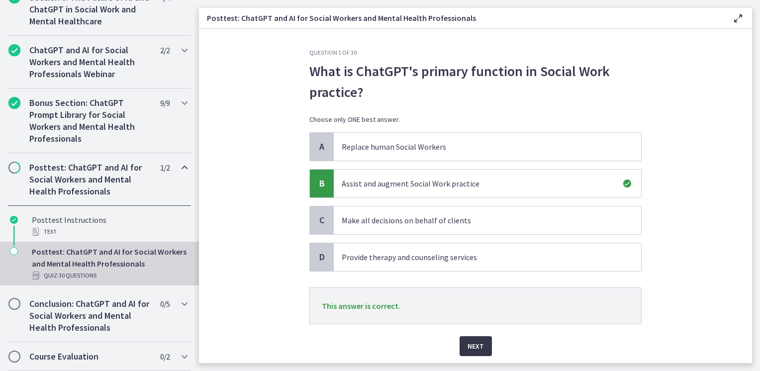
click at [472, 347] on span "Next" at bounding box center [476, 346] width 16 height 12
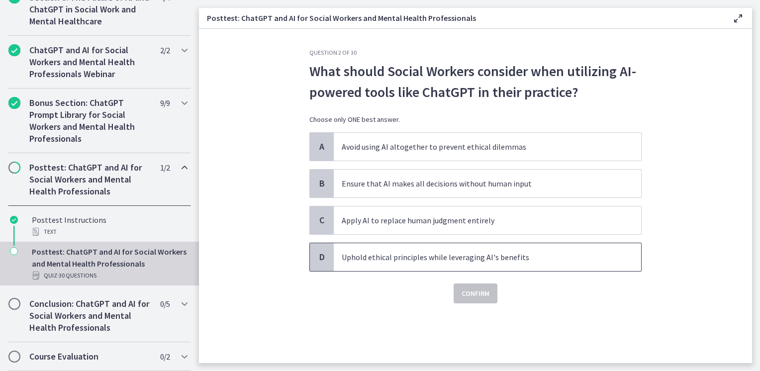
click at [406, 260] on p "Uphold ethical principles while leveraging AI's benefits" at bounding box center [478, 257] width 272 height 12
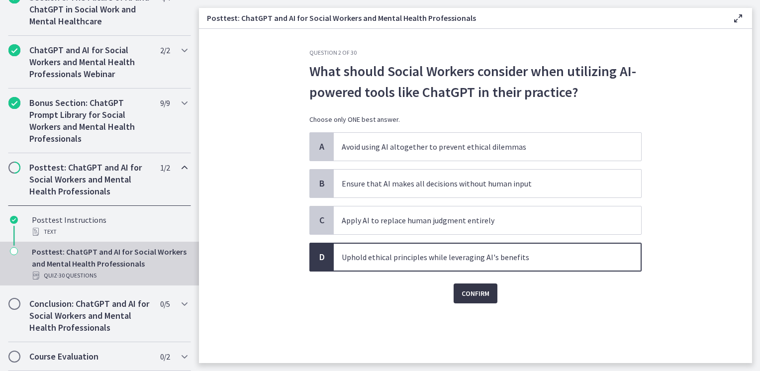
click at [473, 290] on span "Confirm" at bounding box center [476, 294] width 28 height 12
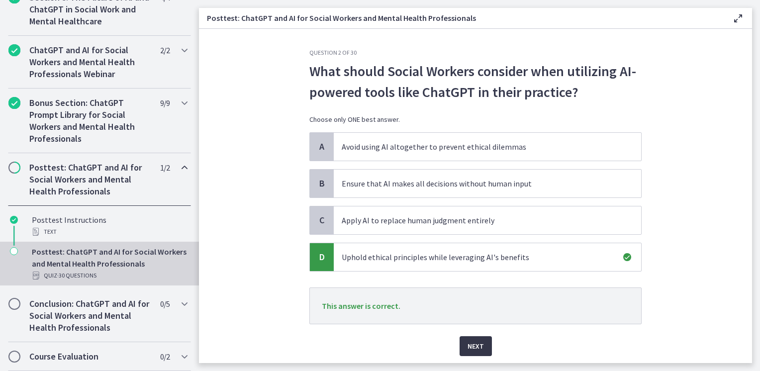
click at [473, 340] on span "Next" at bounding box center [476, 346] width 16 height 12
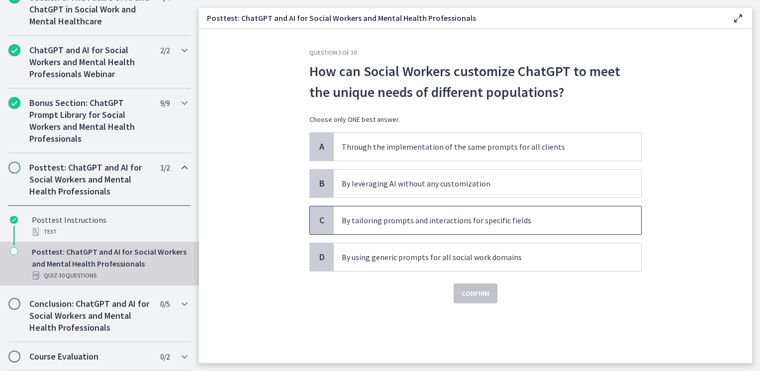
click at [474, 216] on p "By tailoring prompts and interactions for specific fields" at bounding box center [478, 220] width 272 height 12
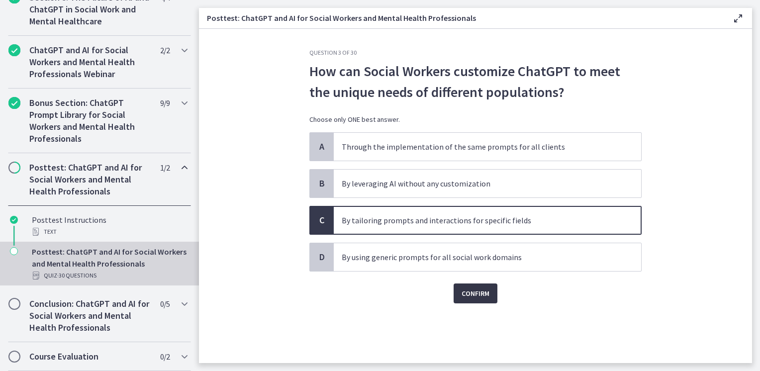
click at [474, 293] on span "Confirm" at bounding box center [476, 294] width 28 height 12
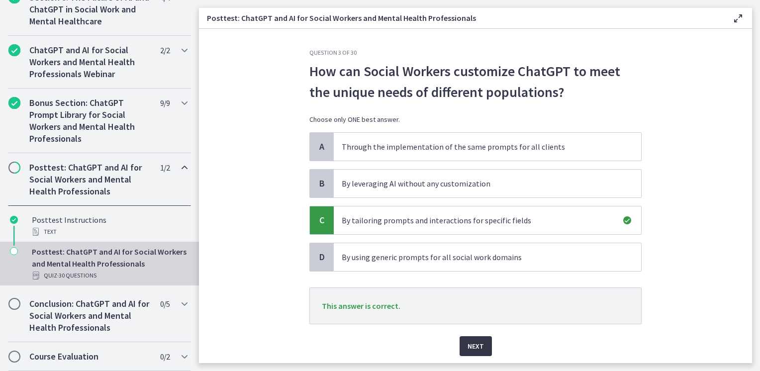
click at [470, 341] on span "Next" at bounding box center [476, 346] width 16 height 12
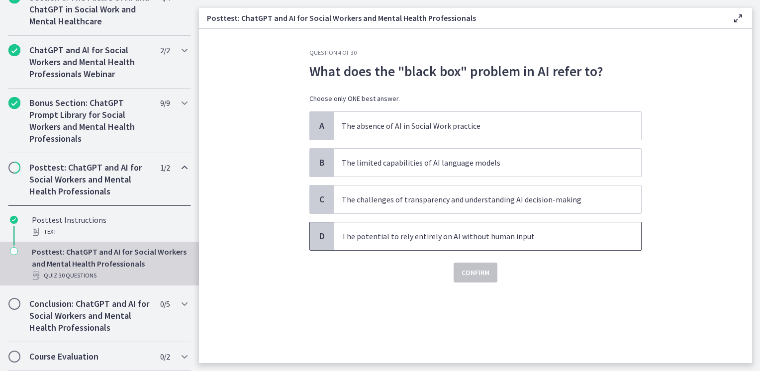
click at [445, 242] on span "The potential to rely entirely on AI without human input" at bounding box center [488, 236] width 308 height 28
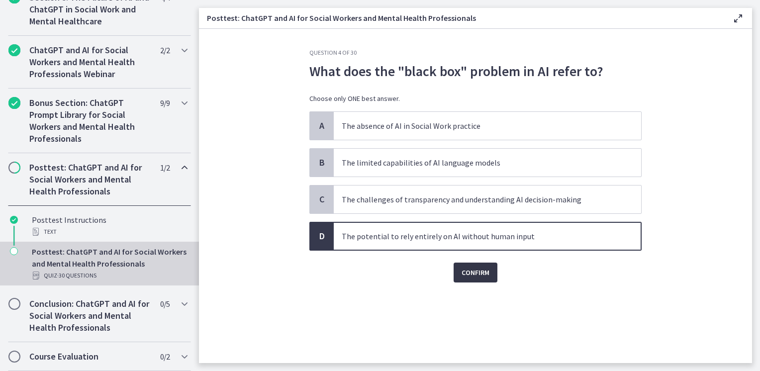
click at [469, 267] on span "Confirm" at bounding box center [476, 273] width 28 height 12
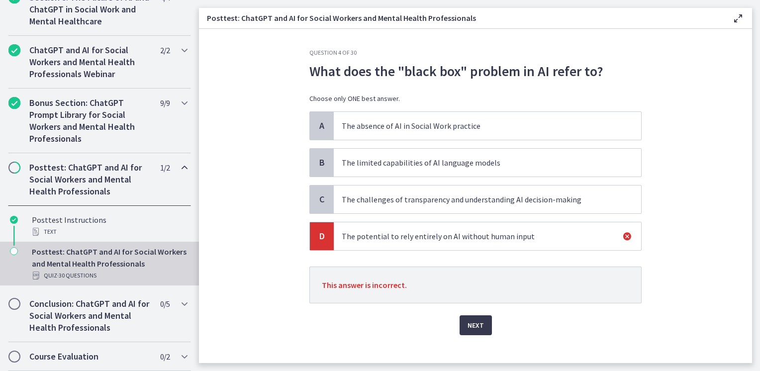
click at [457, 204] on p "The challenges of transparency and understanding AI decision-making" at bounding box center [478, 200] width 272 height 12
click at [476, 322] on span "Next" at bounding box center [476, 325] width 16 height 12
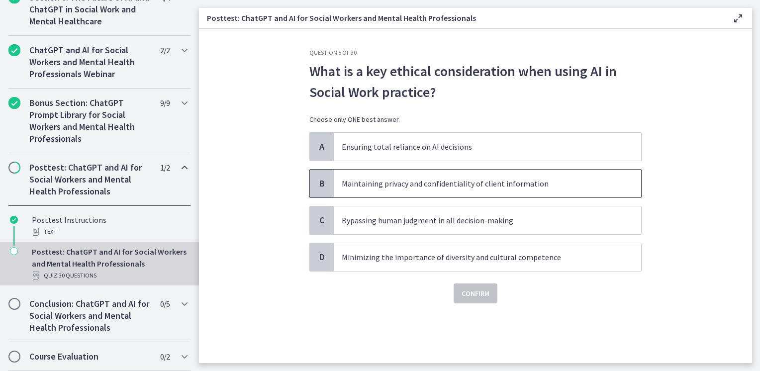
click at [431, 184] on p "Maintaining privacy and confidentiality of client information" at bounding box center [478, 184] width 272 height 12
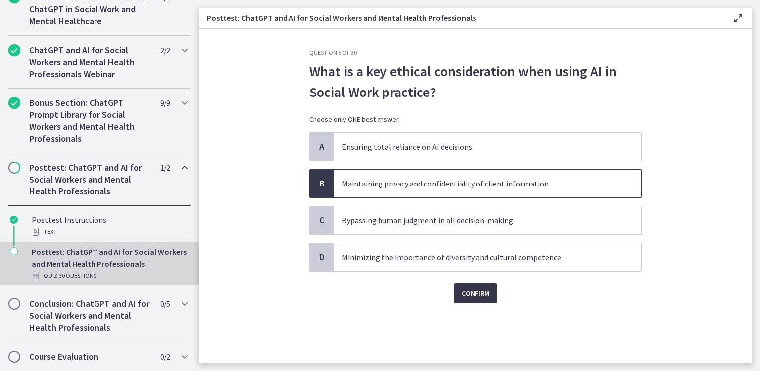
click at [462, 286] on button "Confirm" at bounding box center [476, 294] width 44 height 20
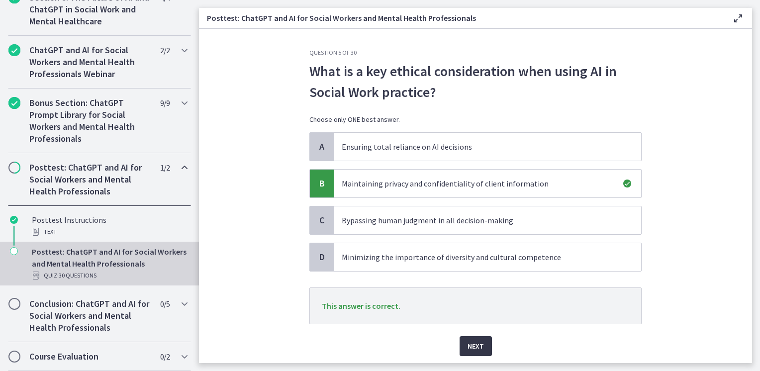
click at [463, 341] on button "Next" at bounding box center [476, 346] width 32 height 20
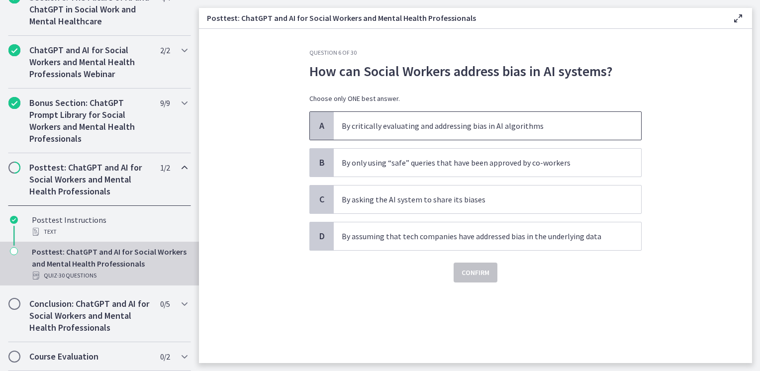
click at [408, 132] on span "By critically evaluating and addressing bias in AI algorithms" at bounding box center [488, 126] width 308 height 28
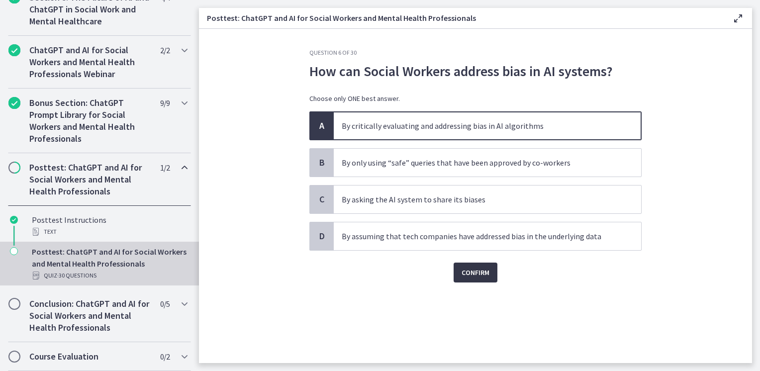
click at [463, 273] on span "Confirm" at bounding box center [476, 273] width 28 height 12
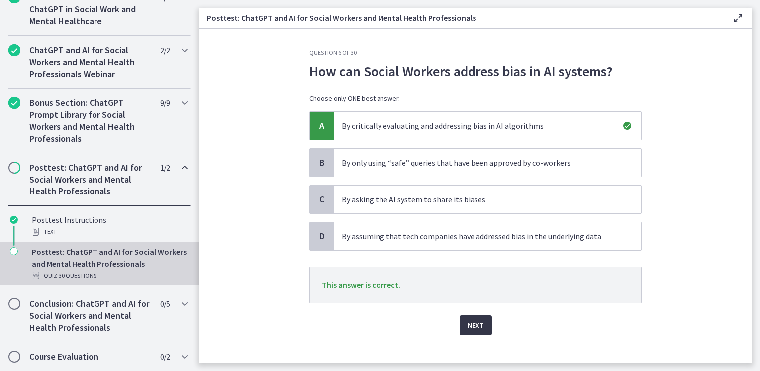
click at [468, 324] on span "Next" at bounding box center [476, 325] width 16 height 12
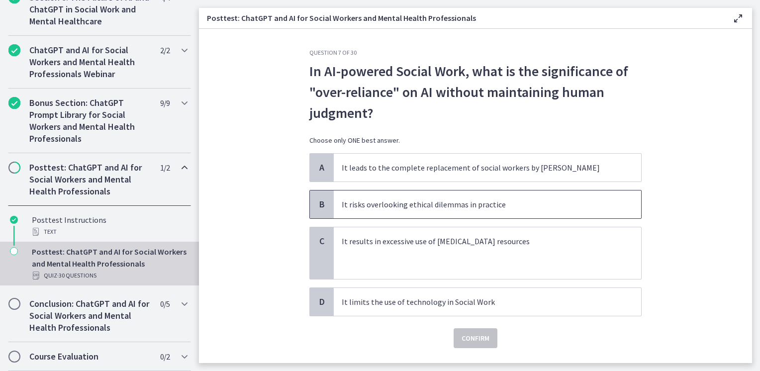
click at [486, 206] on p "It risks overlooking ethical dilemmas in practice" at bounding box center [478, 205] width 272 height 12
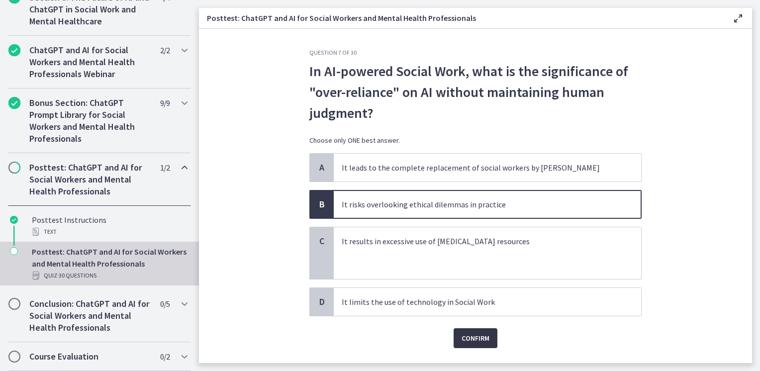
click at [487, 341] on button "Confirm" at bounding box center [476, 338] width 44 height 20
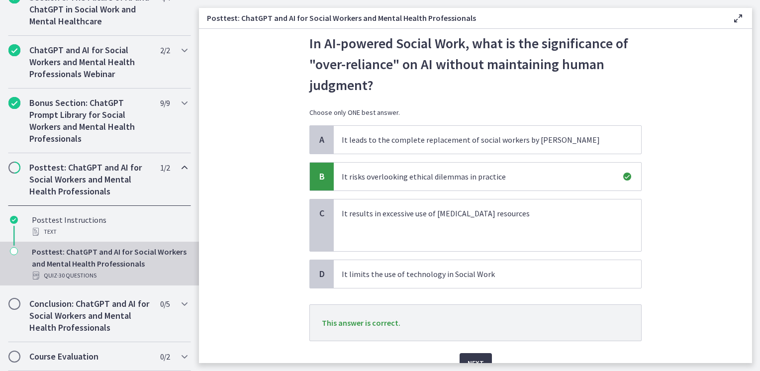
scroll to position [76, 0]
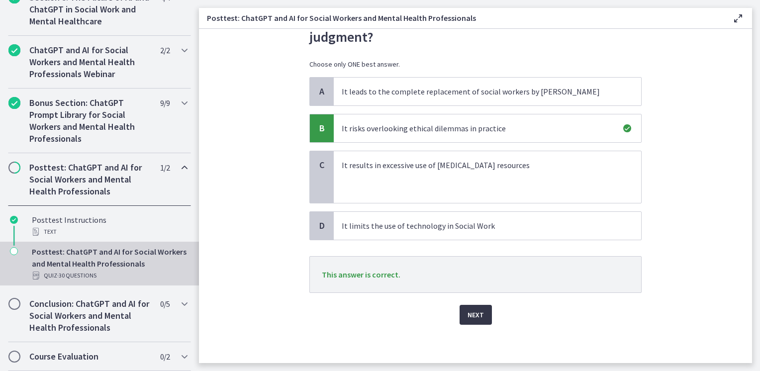
click at [471, 311] on span "Next" at bounding box center [476, 315] width 16 height 12
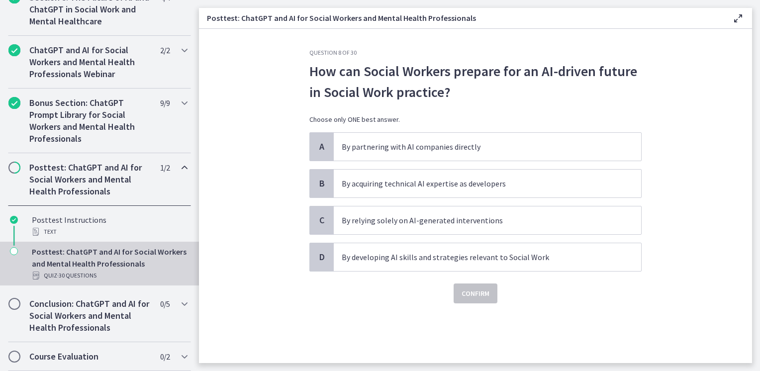
scroll to position [0, 0]
click at [441, 262] on p "By developing AI skills and strategies relevant to Social Work" at bounding box center [478, 257] width 272 height 12
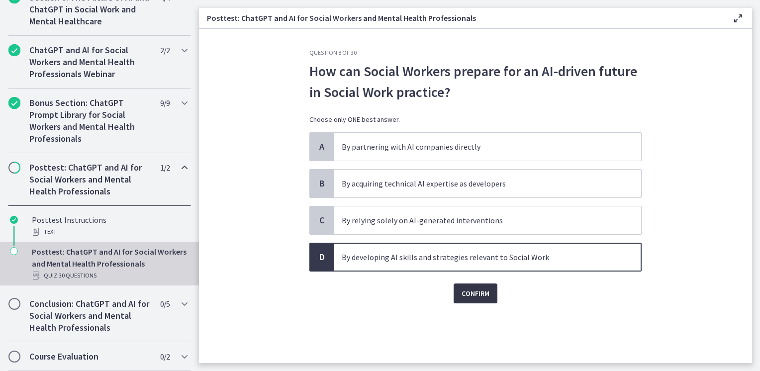
click at [460, 291] on button "Confirm" at bounding box center [476, 294] width 44 height 20
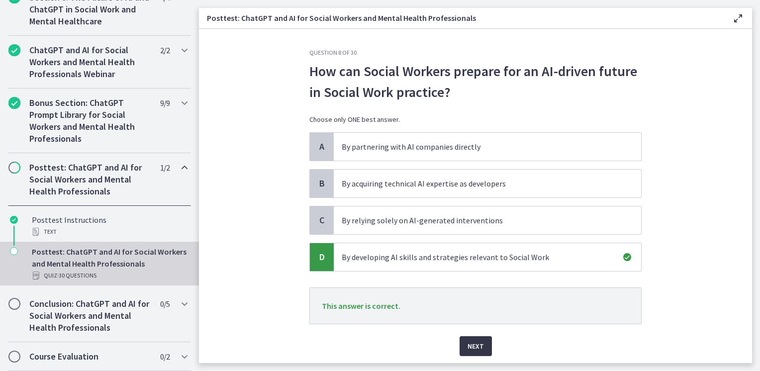
click at [468, 344] on span "Next" at bounding box center [476, 346] width 16 height 12
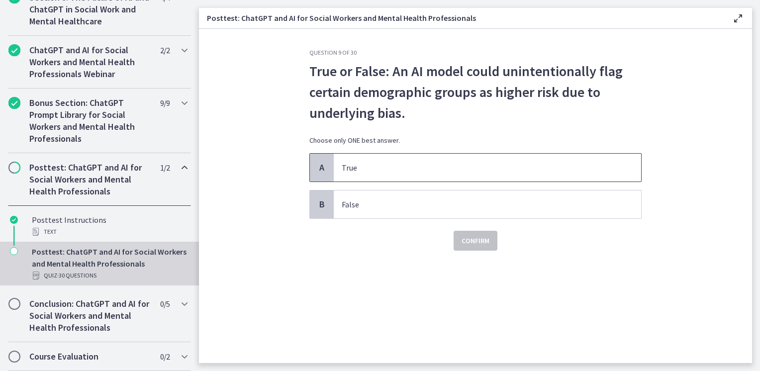
click at [381, 178] on span "True" at bounding box center [488, 168] width 308 height 28
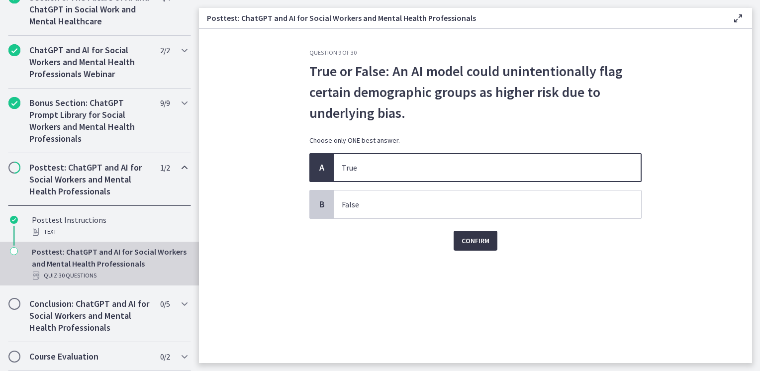
click at [458, 239] on button "Confirm" at bounding box center [476, 241] width 44 height 20
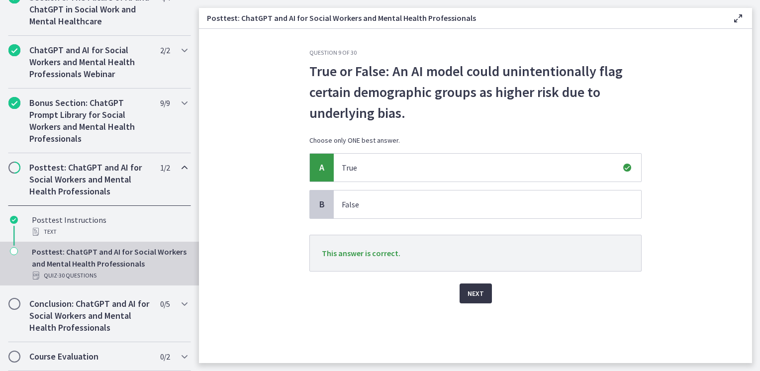
click at [477, 288] on span "Next" at bounding box center [476, 294] width 16 height 12
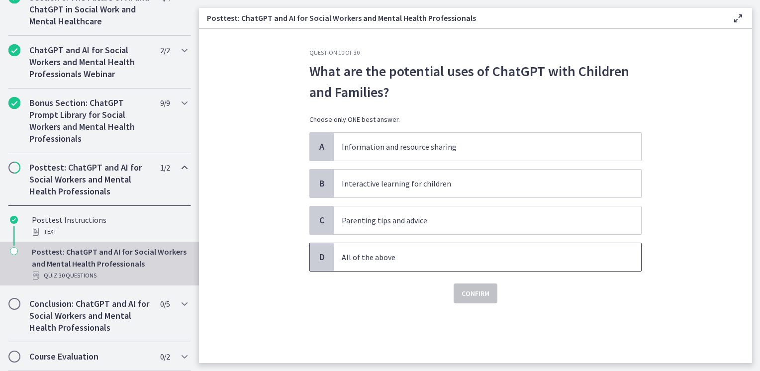
click at [406, 255] on p "All of the above" at bounding box center [478, 257] width 272 height 12
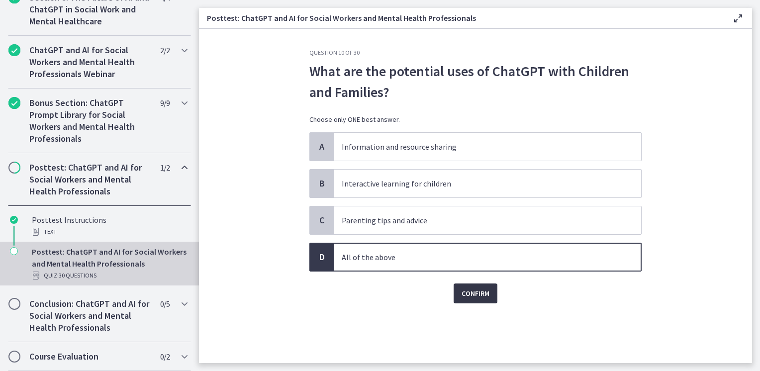
click at [471, 294] on span "Confirm" at bounding box center [476, 294] width 28 height 12
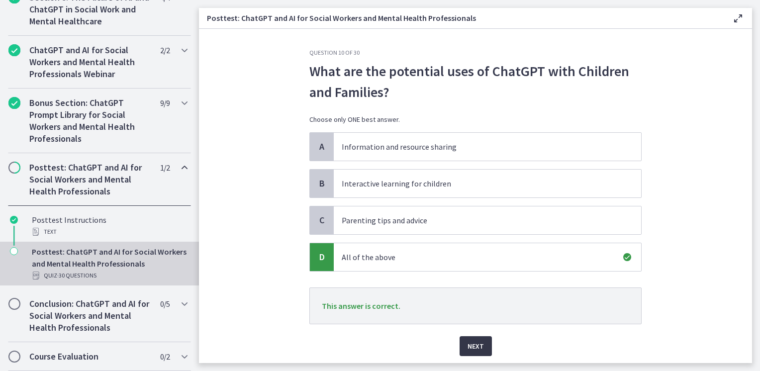
click at [474, 345] on span "Next" at bounding box center [476, 346] width 16 height 12
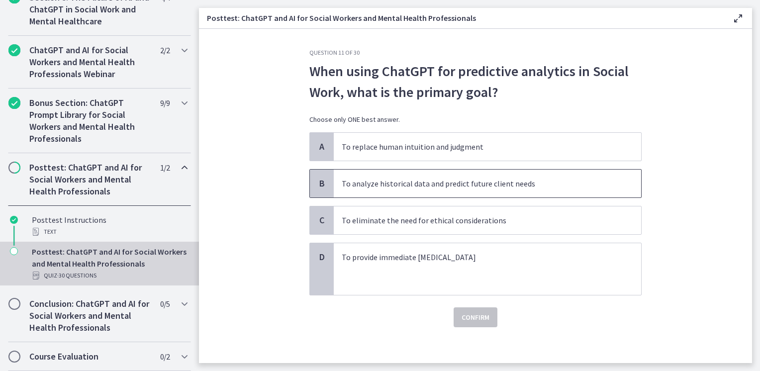
click at [439, 188] on p "To analyze historical data and predict future client needs" at bounding box center [478, 184] width 272 height 12
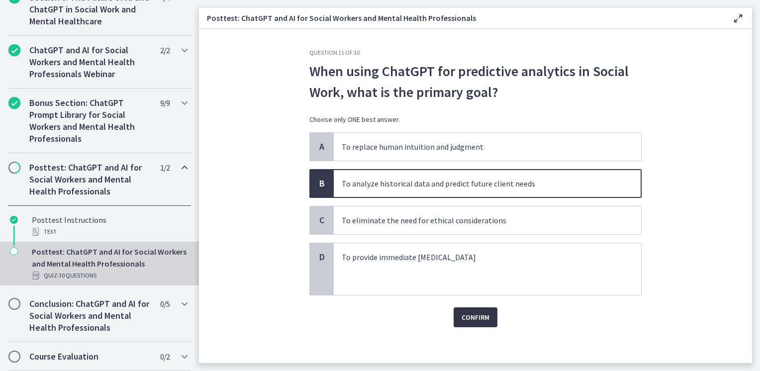
click at [476, 319] on span "Confirm" at bounding box center [476, 317] width 28 height 12
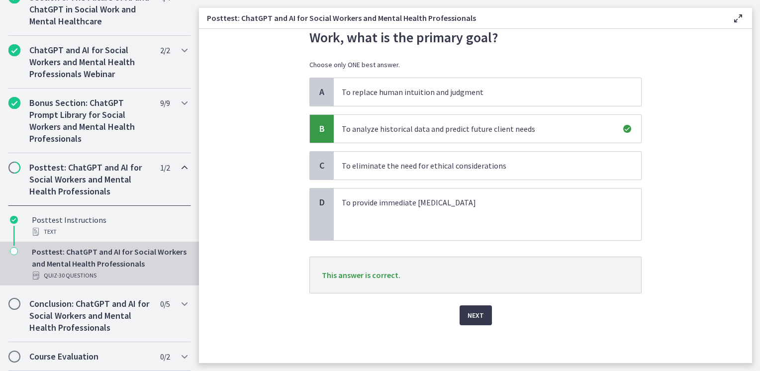
scroll to position [55, 0]
click at [477, 318] on span "Next" at bounding box center [476, 315] width 16 height 12
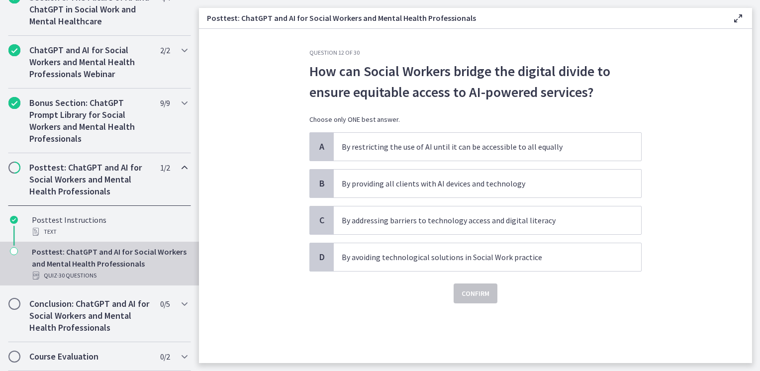
scroll to position [0, 0]
click at [432, 226] on span "By addressing barriers to technology access and digital literacy" at bounding box center [488, 220] width 308 height 28
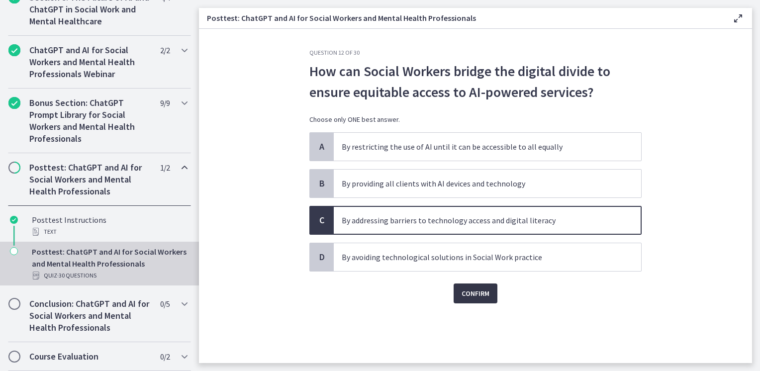
click at [469, 290] on span "Confirm" at bounding box center [476, 294] width 28 height 12
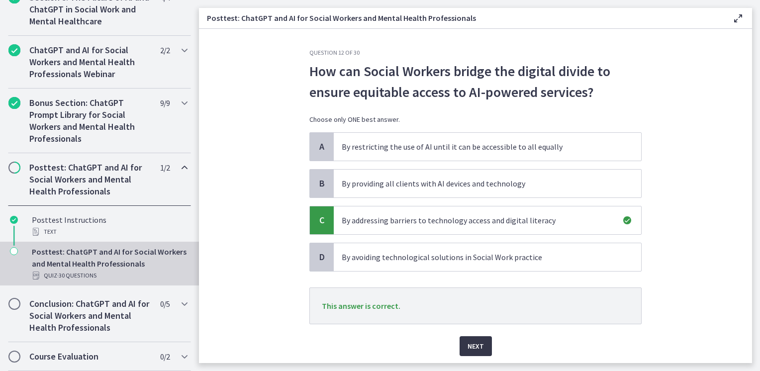
click at [470, 343] on span "Next" at bounding box center [476, 346] width 16 height 12
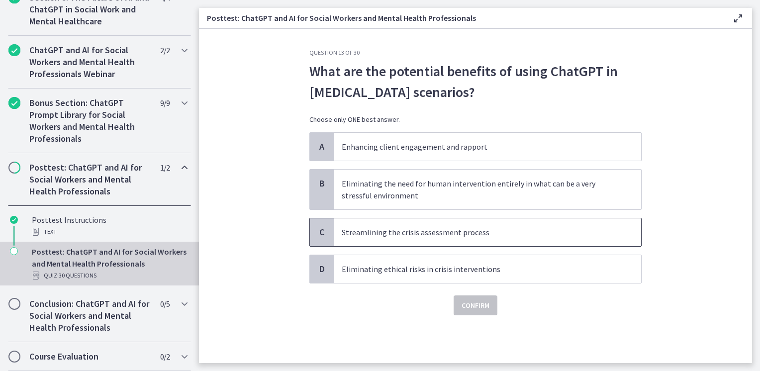
click at [413, 238] on span "Streamlining the crisis assessment process" at bounding box center [488, 232] width 308 height 28
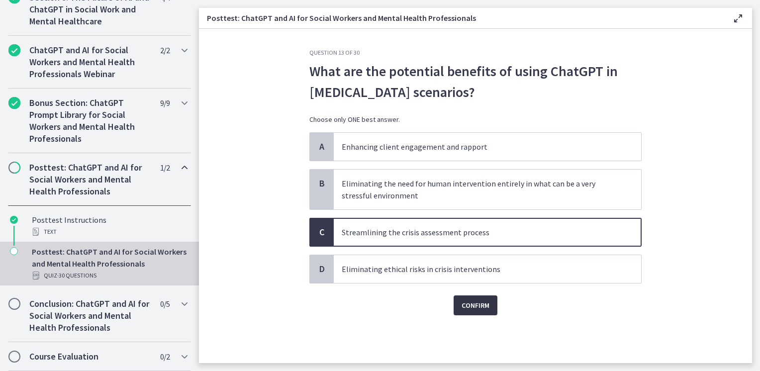
click at [482, 308] on span "Confirm" at bounding box center [476, 306] width 28 height 12
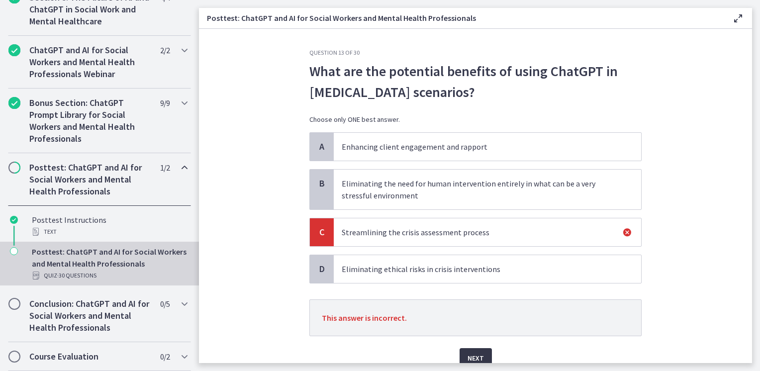
click at [485, 357] on button "Next" at bounding box center [476, 358] width 32 height 20
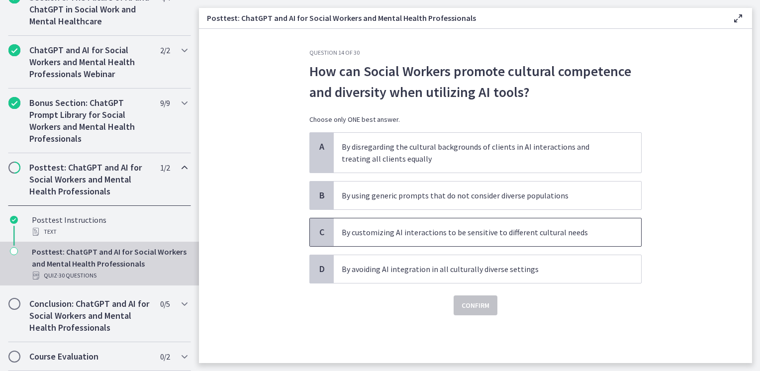
click at [452, 238] on span "By customizing AI interactions to be sensitive to different cultural needs" at bounding box center [488, 232] width 308 height 28
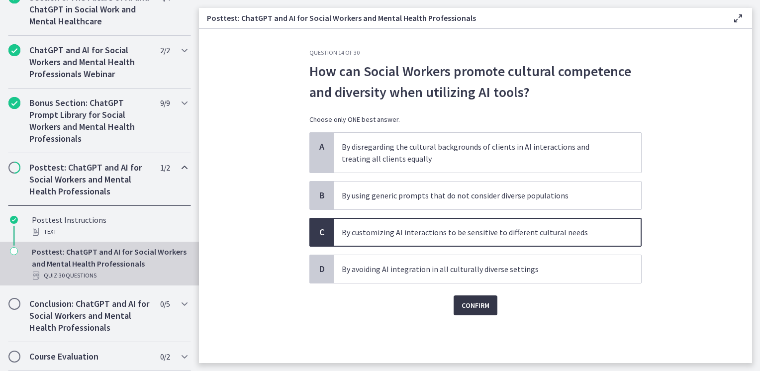
click at [481, 307] on span "Confirm" at bounding box center [476, 306] width 28 height 12
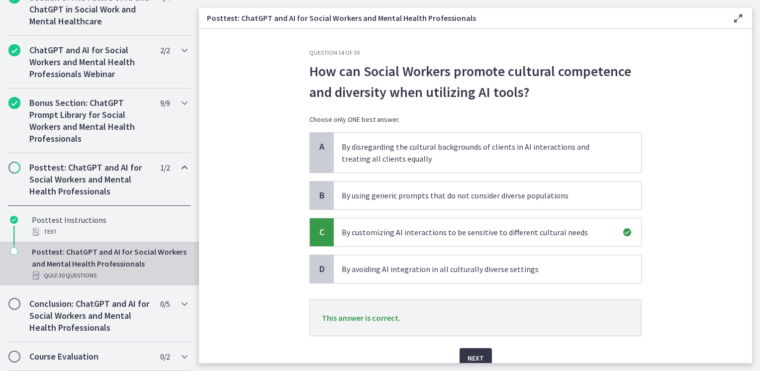
click at [482, 355] on button "Next" at bounding box center [476, 358] width 32 height 20
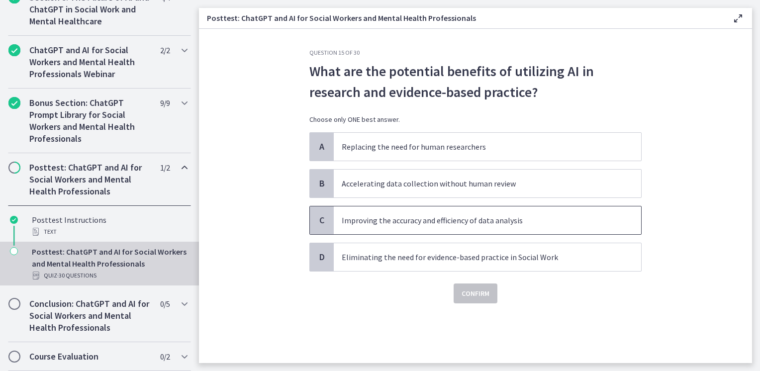
click at [402, 226] on span "Improving the accuracy and efficiency of data analysis" at bounding box center [488, 220] width 308 height 28
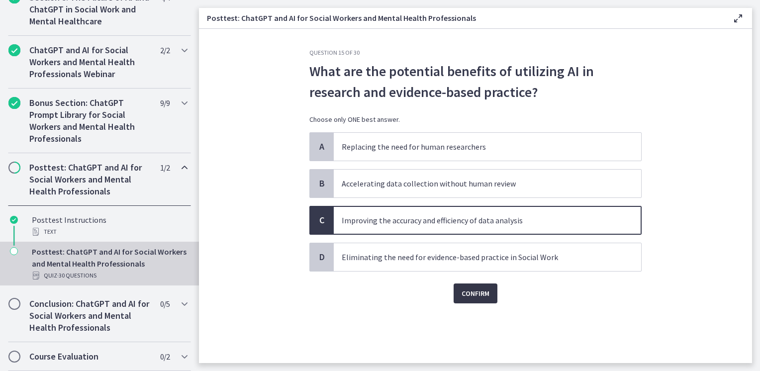
click at [465, 296] on span "Confirm" at bounding box center [476, 294] width 28 height 12
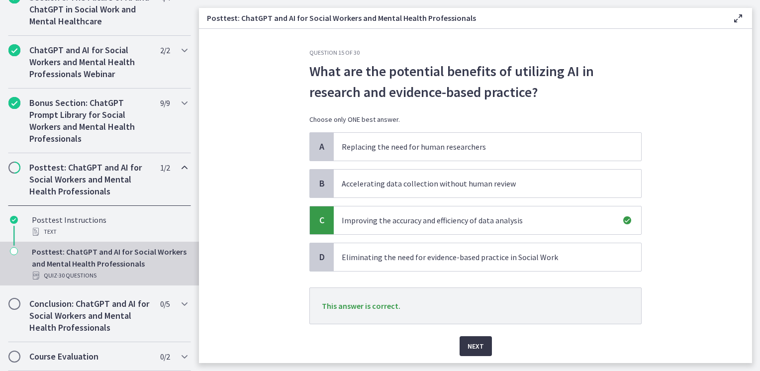
click at [463, 345] on button "Next" at bounding box center [476, 346] width 32 height 20
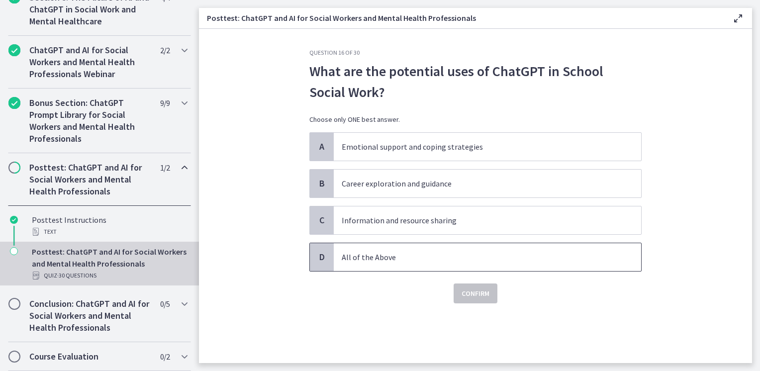
click at [402, 256] on p "All of the Above" at bounding box center [478, 257] width 272 height 12
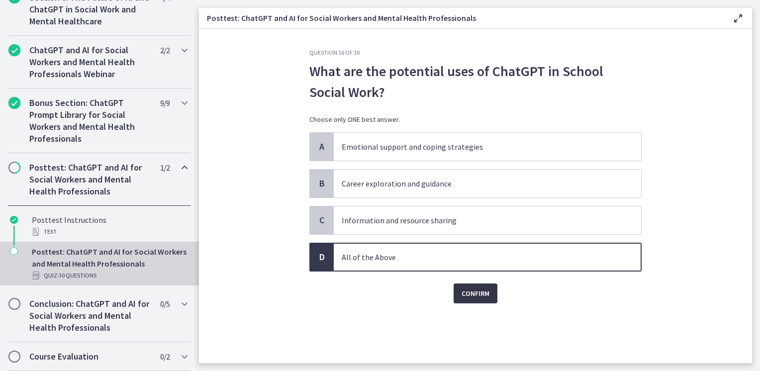
click at [472, 293] on span "Confirm" at bounding box center [476, 294] width 28 height 12
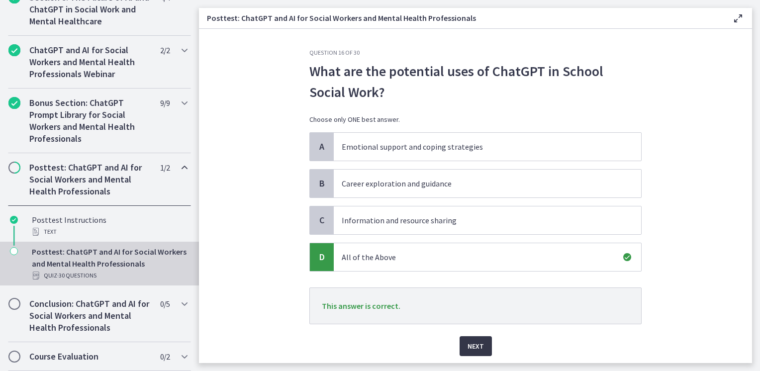
click at [478, 343] on span "Next" at bounding box center [476, 346] width 16 height 12
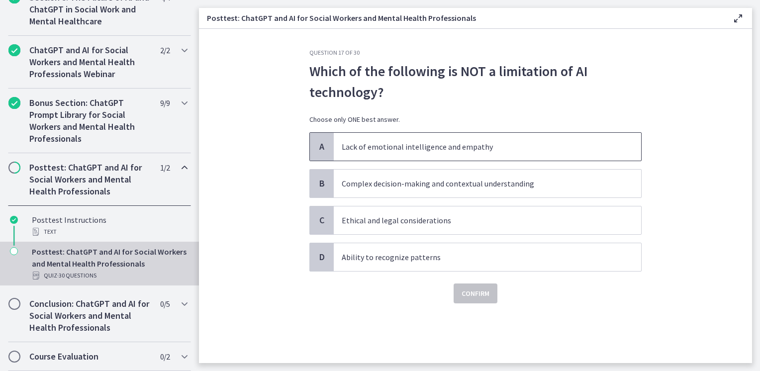
click at [384, 153] on span "Lack of emotional intelligence and empathy" at bounding box center [488, 147] width 308 height 28
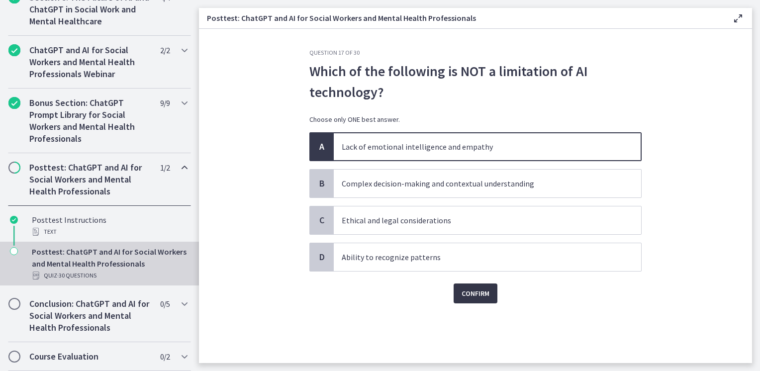
click at [468, 293] on span "Confirm" at bounding box center [476, 294] width 28 height 12
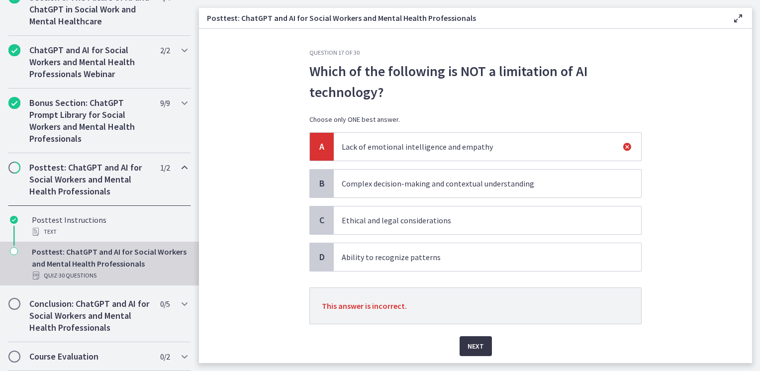
click at [472, 349] on span "Next" at bounding box center [476, 346] width 16 height 12
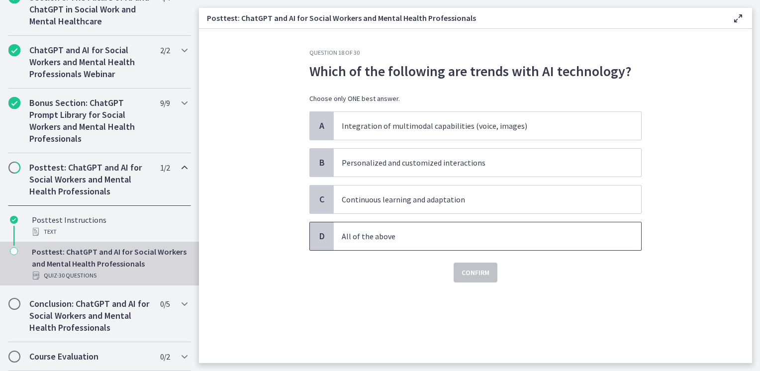
click at [440, 239] on p "All of the above" at bounding box center [478, 236] width 272 height 12
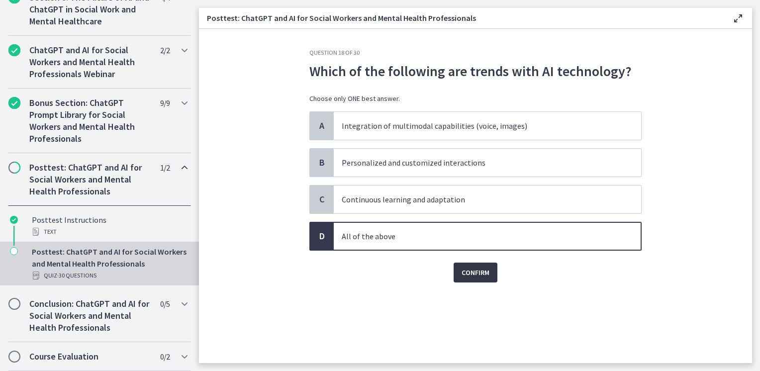
click at [466, 273] on span "Confirm" at bounding box center [476, 273] width 28 height 12
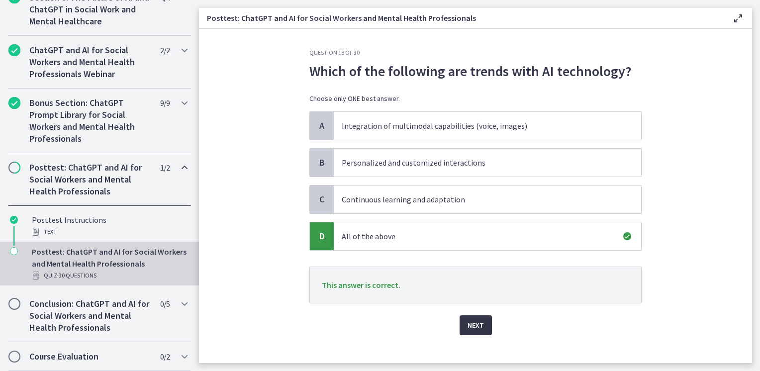
click at [468, 325] on span "Next" at bounding box center [476, 325] width 16 height 12
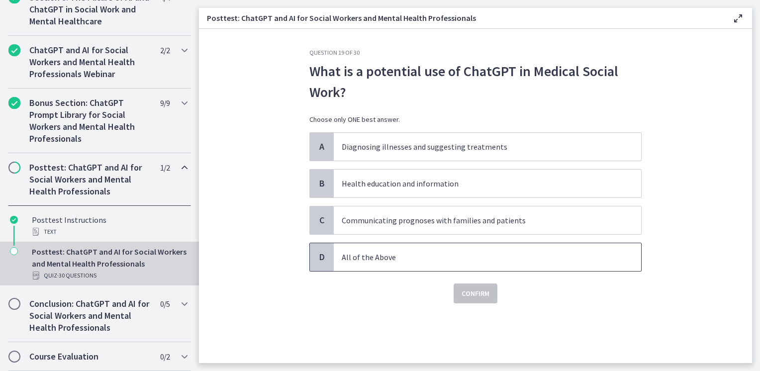
click at [448, 257] on p "All of the Above" at bounding box center [478, 257] width 272 height 12
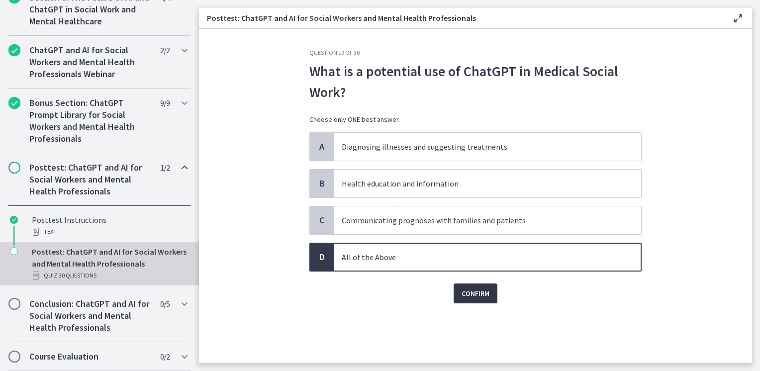
click at [470, 293] on span "Confirm" at bounding box center [476, 294] width 28 height 12
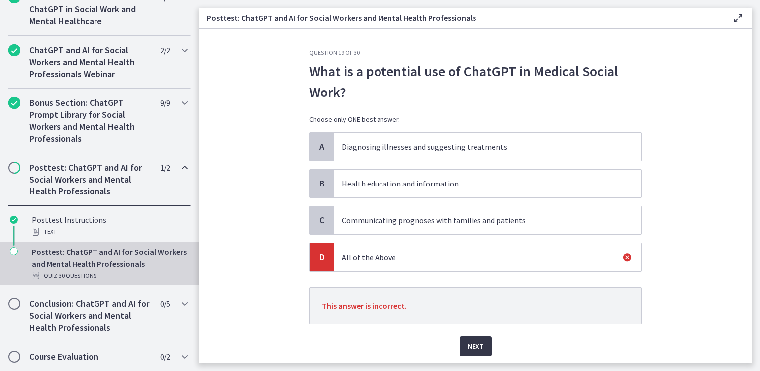
click at [470, 343] on span "Next" at bounding box center [476, 346] width 16 height 12
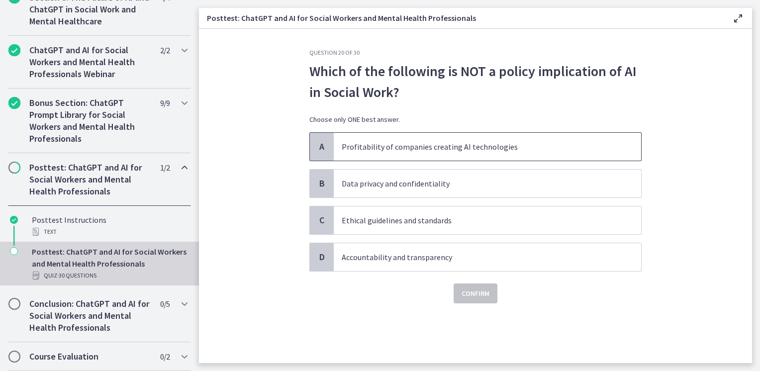
click at [412, 156] on span "Profitability of companies creating AI technologies" at bounding box center [488, 147] width 308 height 28
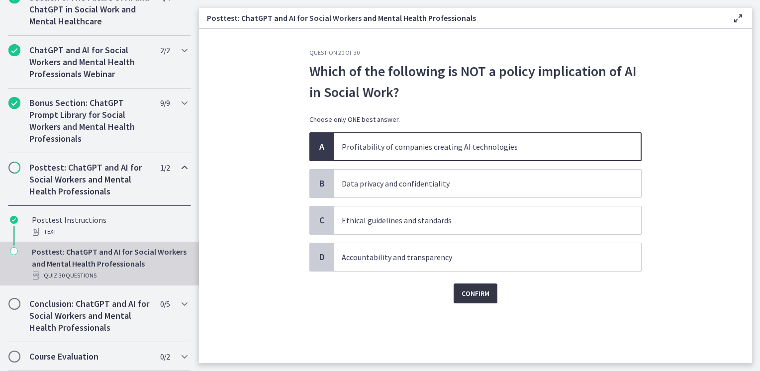
click at [468, 292] on span "Confirm" at bounding box center [476, 294] width 28 height 12
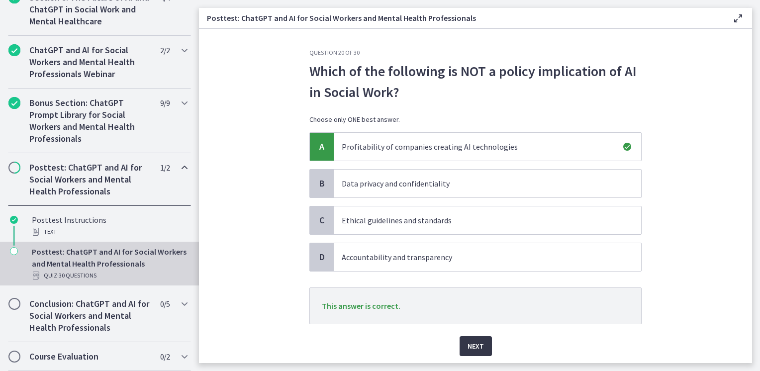
click at [464, 337] on button "Next" at bounding box center [476, 346] width 32 height 20
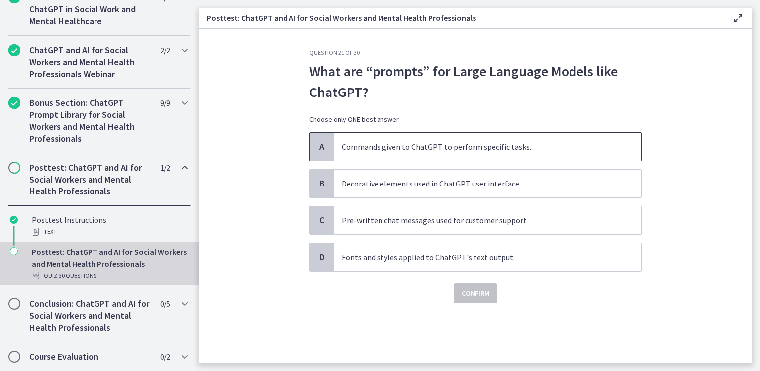
click at [420, 143] on p "Commands given to ChatGPT to perform specific tasks." at bounding box center [478, 147] width 272 height 12
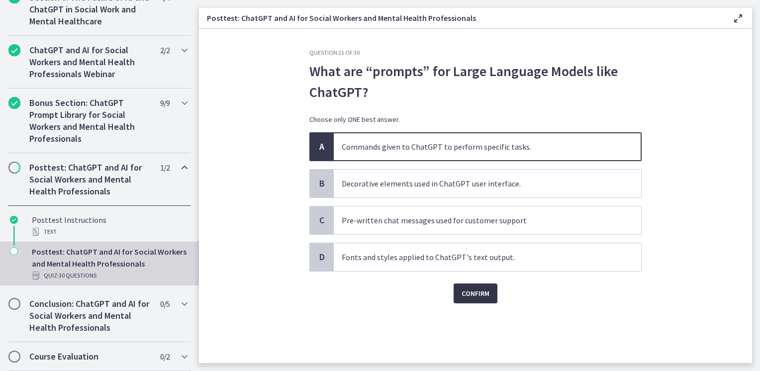
click at [472, 294] on span "Confirm" at bounding box center [476, 294] width 28 height 12
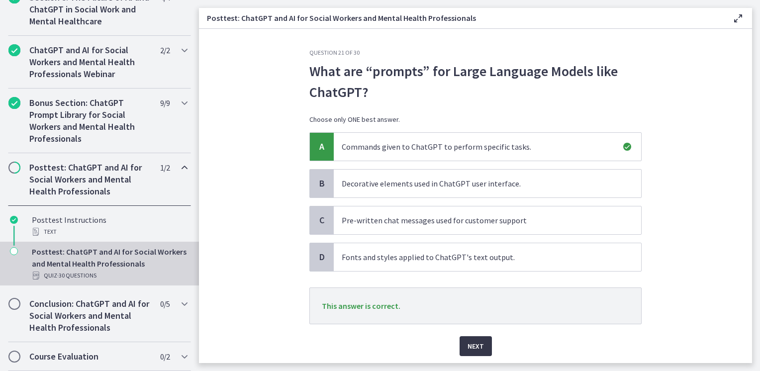
click at [464, 339] on button "Next" at bounding box center [476, 346] width 32 height 20
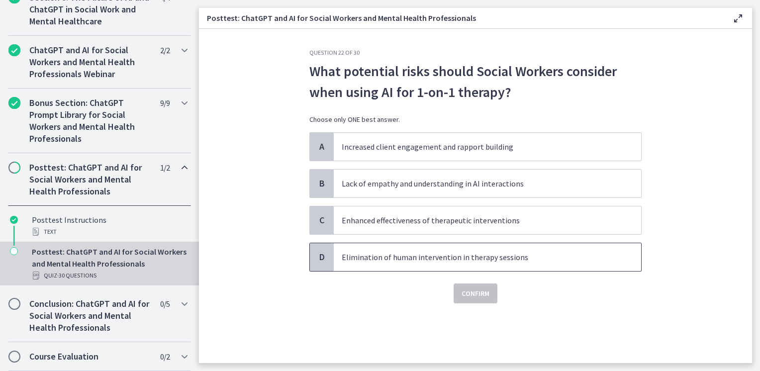
click at [426, 258] on p "Elimination of human intervention in therapy sessions" at bounding box center [478, 257] width 272 height 12
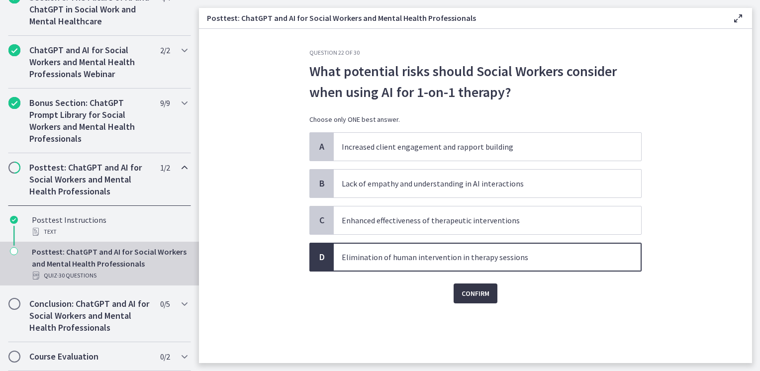
click at [462, 299] on button "Confirm" at bounding box center [476, 294] width 44 height 20
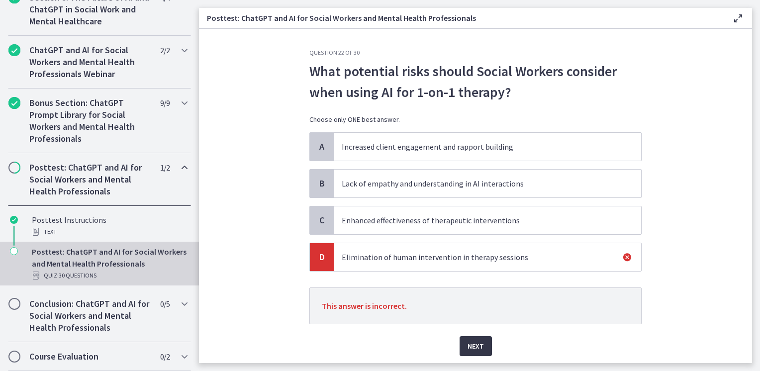
click at [468, 342] on span "Next" at bounding box center [476, 346] width 16 height 12
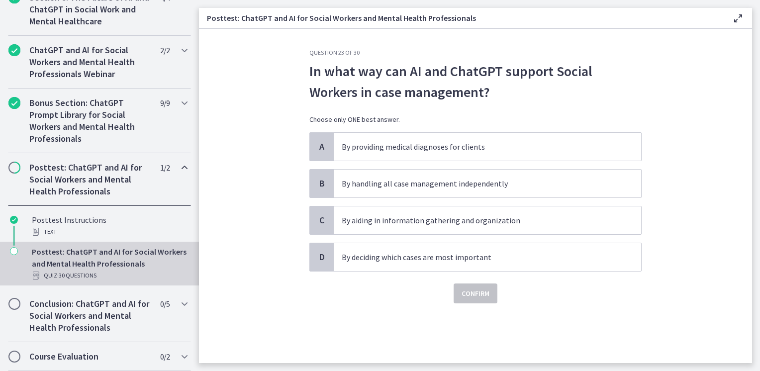
click at [463, 335] on div "Question 23 of 30 In what way can AI and ChatGPT support Social Workers in case…" at bounding box center [476, 206] width 348 height 314
click at [412, 220] on p "By aiding in information gathering and organization" at bounding box center [478, 220] width 272 height 12
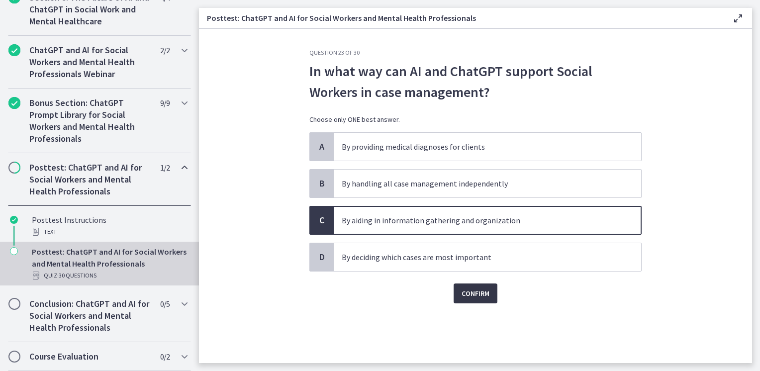
click at [464, 296] on span "Confirm" at bounding box center [476, 294] width 28 height 12
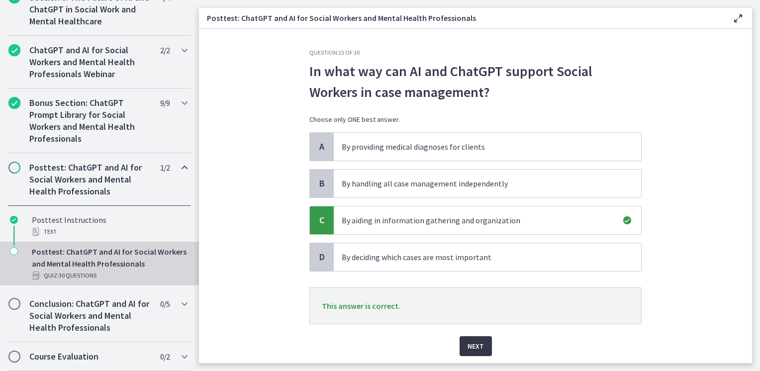
click at [468, 340] on span "Next" at bounding box center [476, 346] width 16 height 12
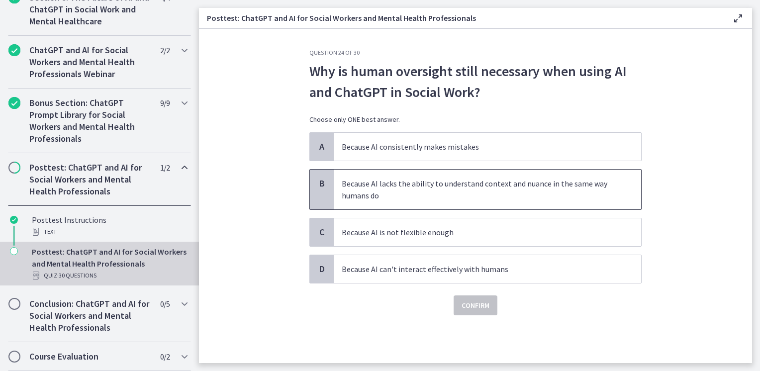
click at [401, 192] on p "Because AI lacks the ability to understand context and nuance in the same way h…" at bounding box center [478, 190] width 272 height 24
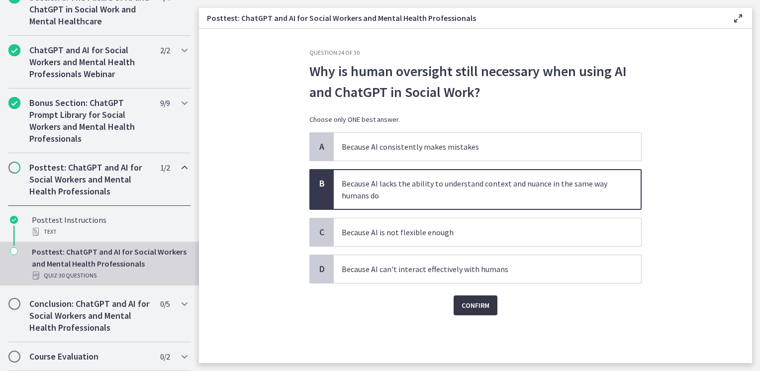
click at [479, 304] on span "Confirm" at bounding box center [476, 306] width 28 height 12
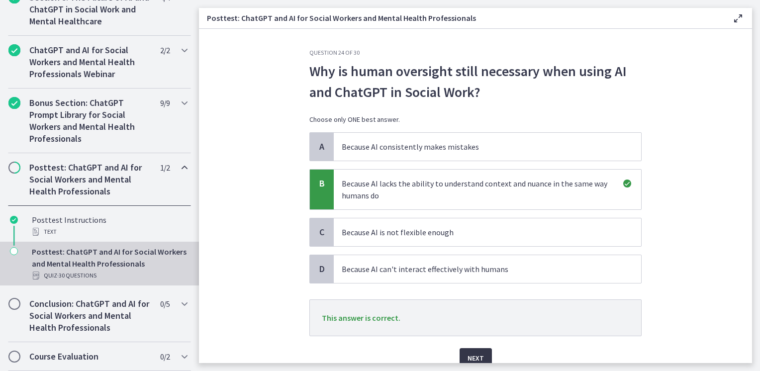
click at [473, 353] on span "Next" at bounding box center [476, 358] width 16 height 12
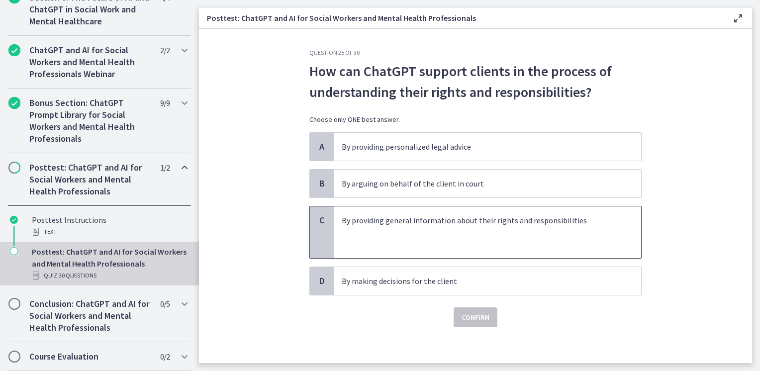
click at [443, 242] on p at bounding box center [478, 244] width 272 height 12
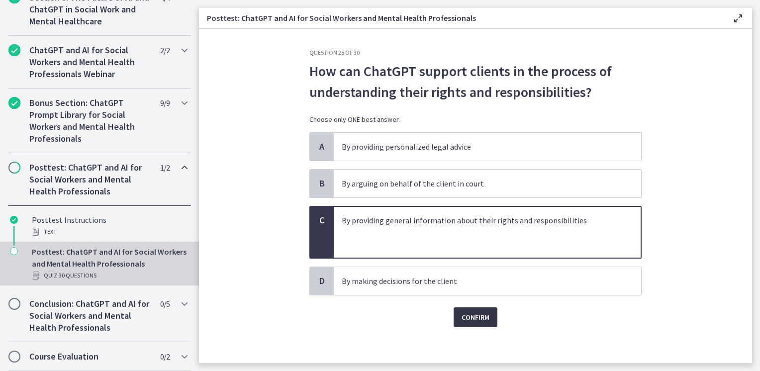
click at [467, 319] on span "Confirm" at bounding box center [476, 317] width 28 height 12
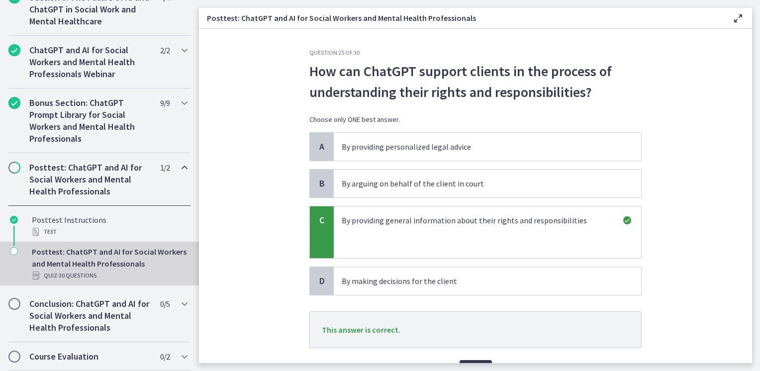
click at [468, 359] on div "Next" at bounding box center [475, 364] width 332 height 32
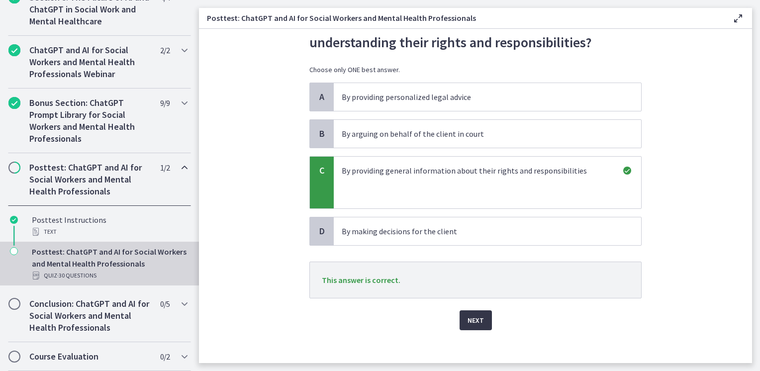
click at [464, 311] on button "Next" at bounding box center [476, 320] width 32 height 20
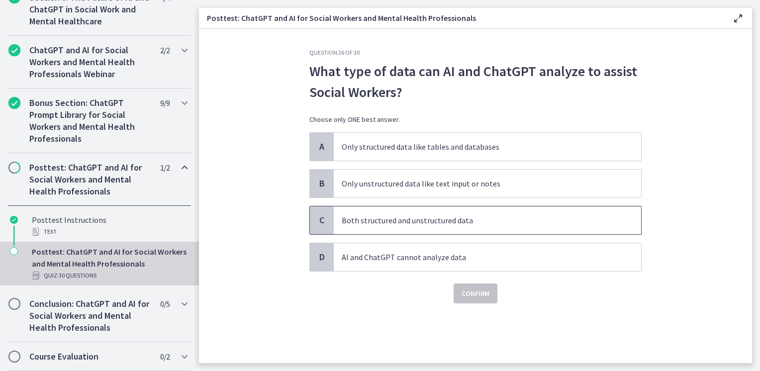
click at [383, 223] on p "Both structured and unstructured data" at bounding box center [478, 220] width 272 height 12
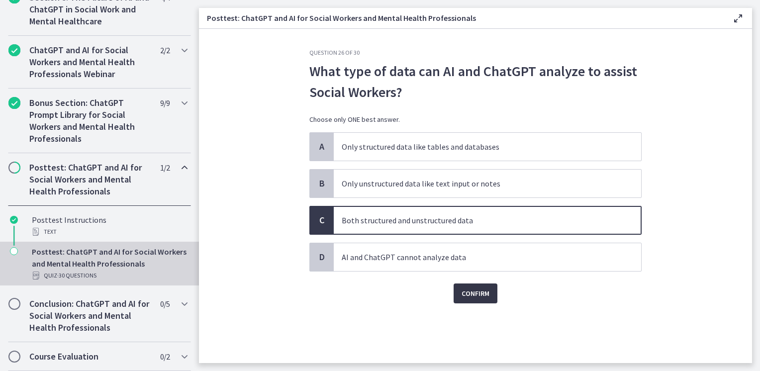
click at [483, 292] on span "Confirm" at bounding box center [476, 294] width 28 height 12
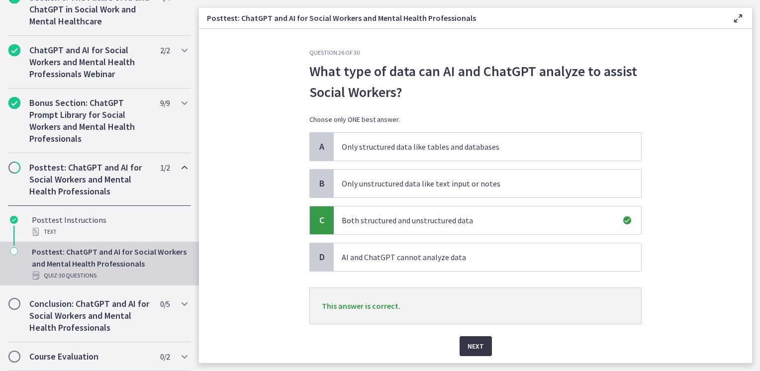
click at [475, 340] on span "Next" at bounding box center [476, 346] width 16 height 12
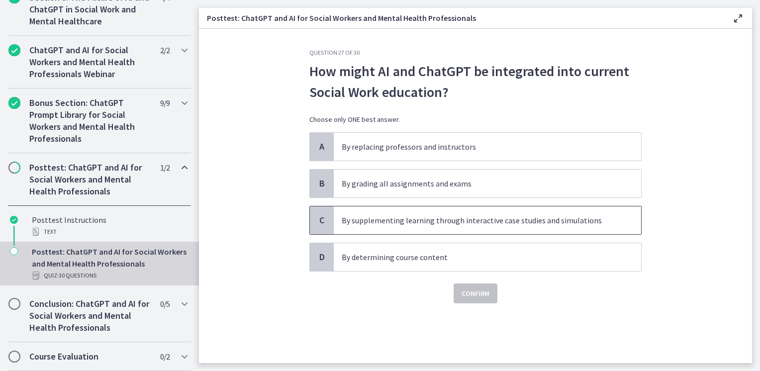
click at [458, 229] on span "By supplementing learning through interactive case studies and simulations" at bounding box center [488, 220] width 308 height 28
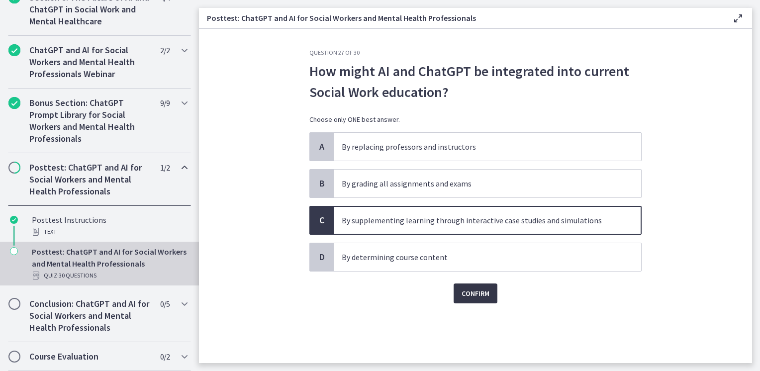
click at [476, 297] on span "Confirm" at bounding box center [476, 294] width 28 height 12
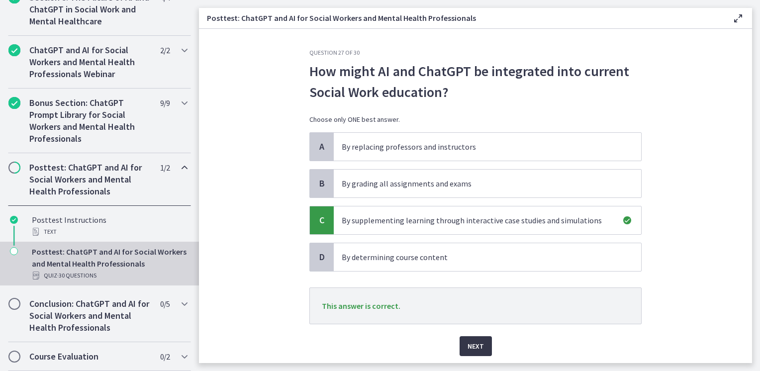
click at [472, 348] on span "Next" at bounding box center [476, 346] width 16 height 12
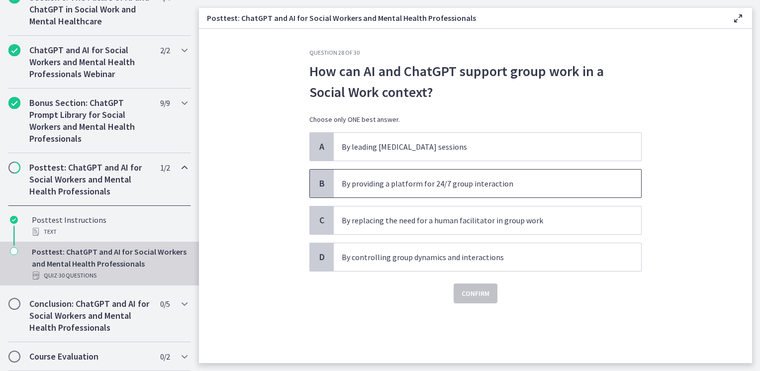
click at [390, 190] on span "By providing a platform for 24/7 group interaction" at bounding box center [488, 184] width 308 height 28
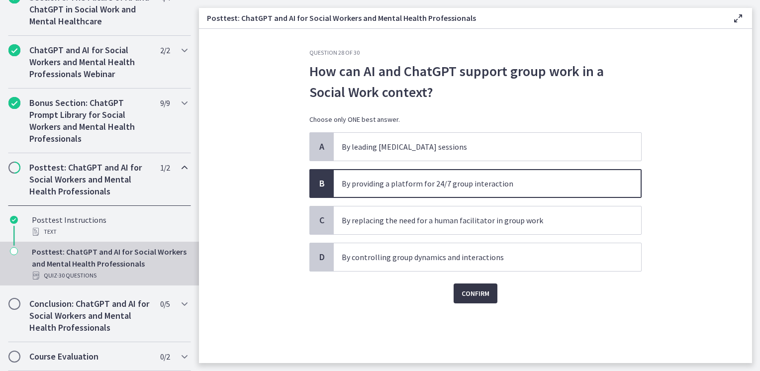
click at [466, 293] on span "Confirm" at bounding box center [476, 294] width 28 height 12
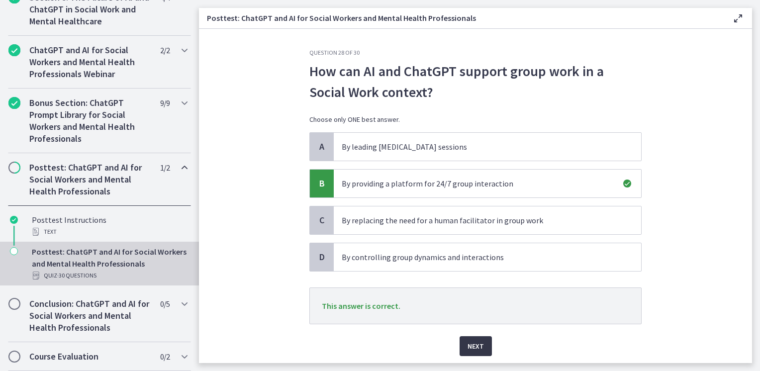
click at [474, 341] on span "Next" at bounding box center [476, 346] width 16 height 12
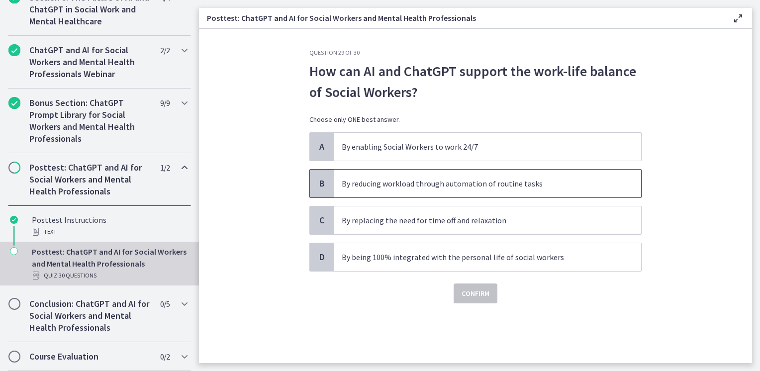
click at [394, 196] on span "By reducing workload through automation of routine tasks" at bounding box center [488, 184] width 308 height 28
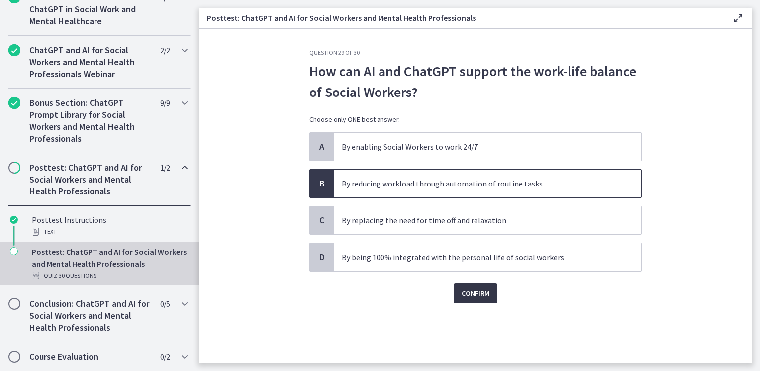
click at [464, 293] on span "Confirm" at bounding box center [476, 294] width 28 height 12
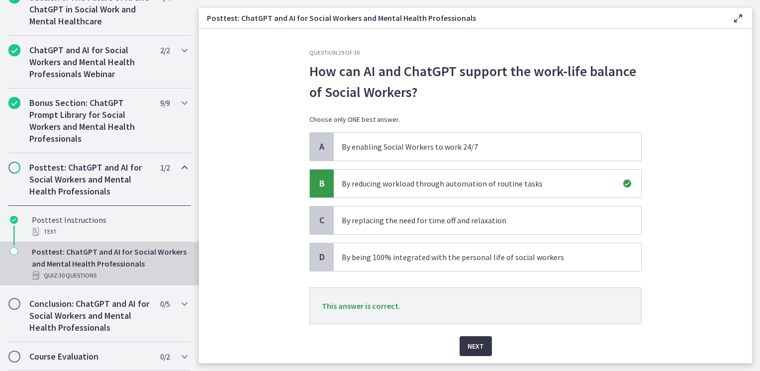
click at [472, 346] on span "Next" at bounding box center [476, 346] width 16 height 12
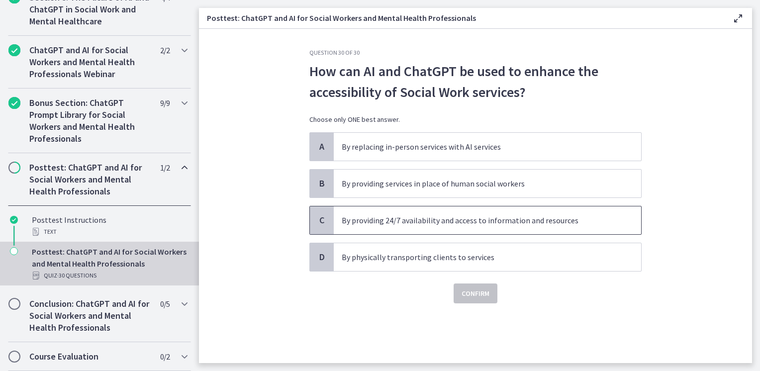
click at [398, 228] on span "By providing 24/7 availability and access to information and resources" at bounding box center [488, 220] width 308 height 28
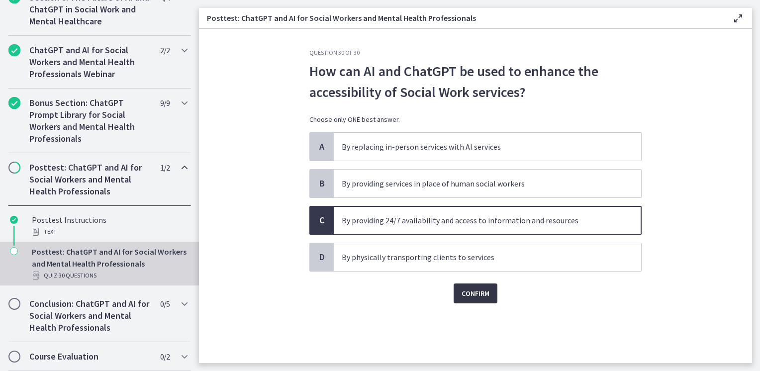
click at [462, 291] on button "Confirm" at bounding box center [476, 294] width 44 height 20
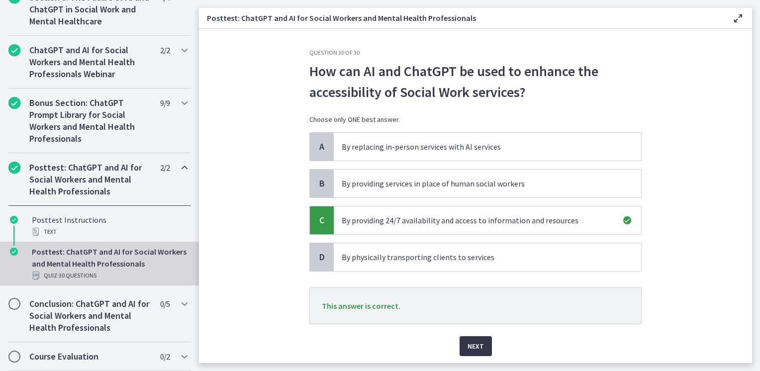
click at [460, 348] on button "Next" at bounding box center [476, 346] width 32 height 20
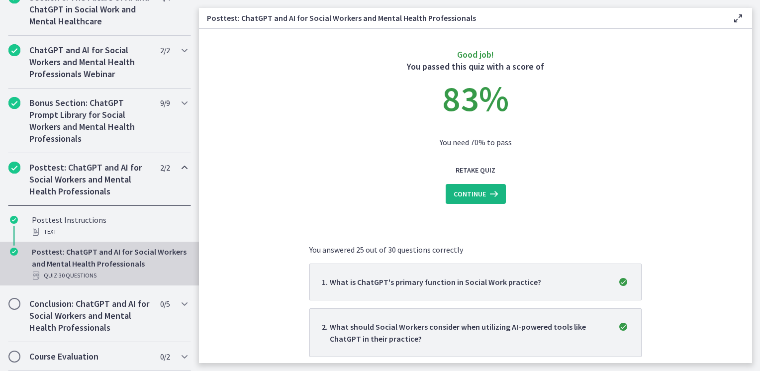
click at [472, 199] on span "Continue" at bounding box center [470, 194] width 32 height 12
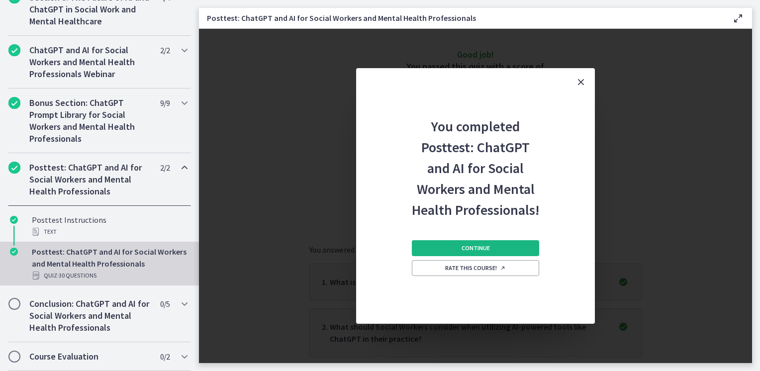
click at [479, 250] on span "Continue" at bounding box center [476, 248] width 28 height 8
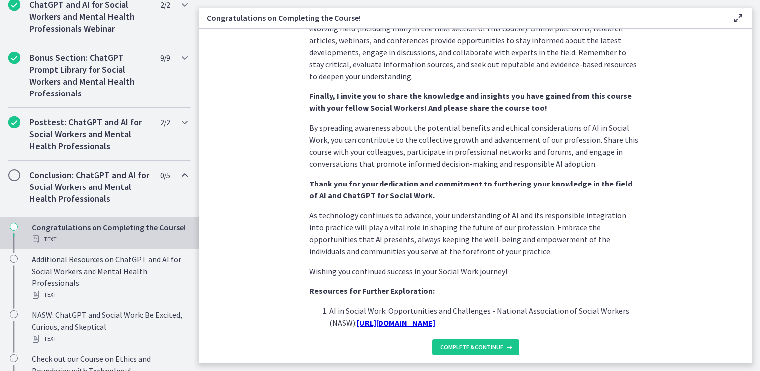
scroll to position [796, 0]
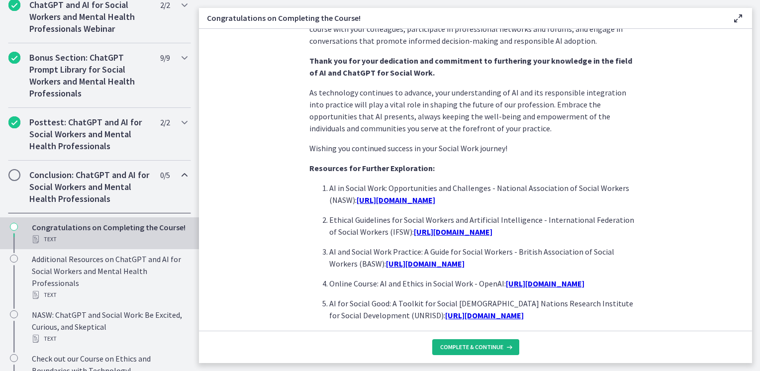
click at [464, 345] on span "Complete & continue" at bounding box center [471, 347] width 63 height 8
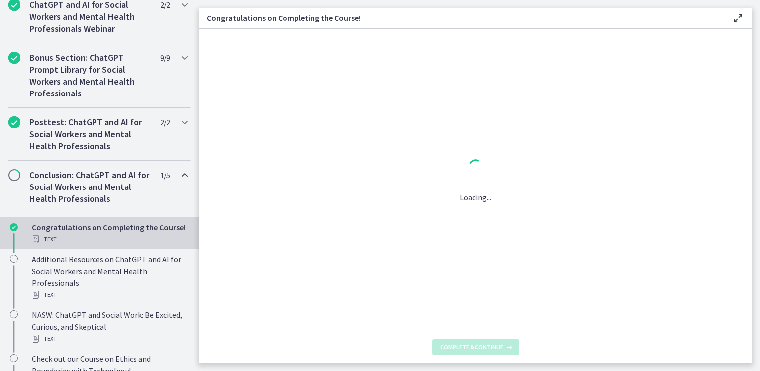
scroll to position [0, 0]
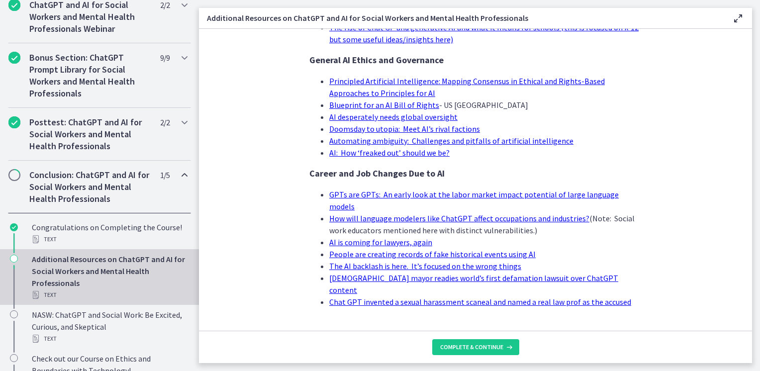
scroll to position [969, 0]
click at [466, 348] on span "Complete & continue" at bounding box center [471, 347] width 63 height 8
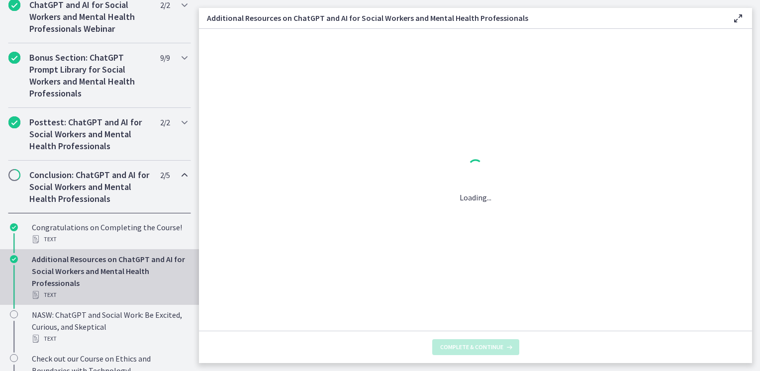
scroll to position [0, 0]
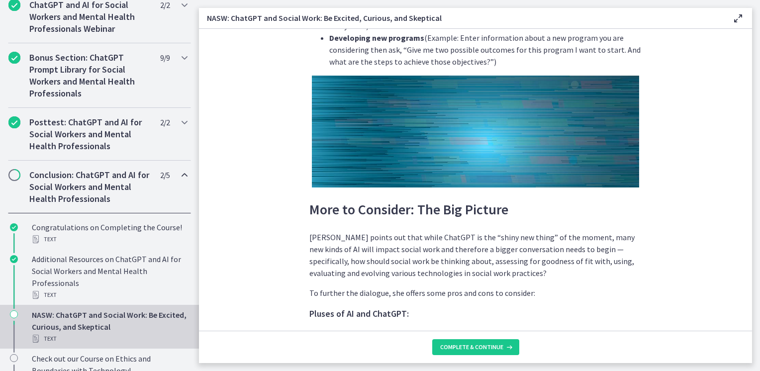
scroll to position [2289, 0]
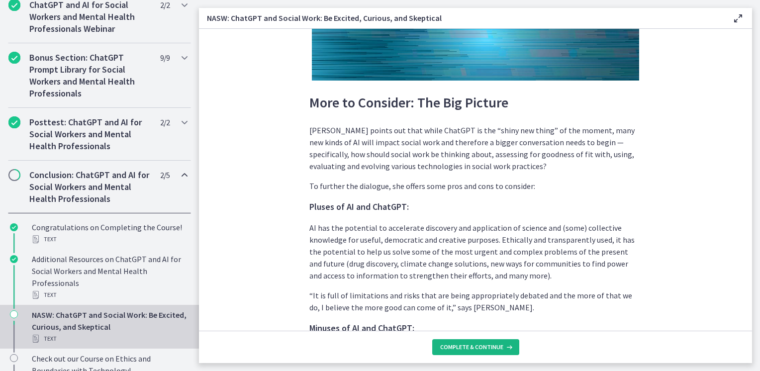
click at [480, 342] on button "Complete & continue" at bounding box center [475, 347] width 87 height 16
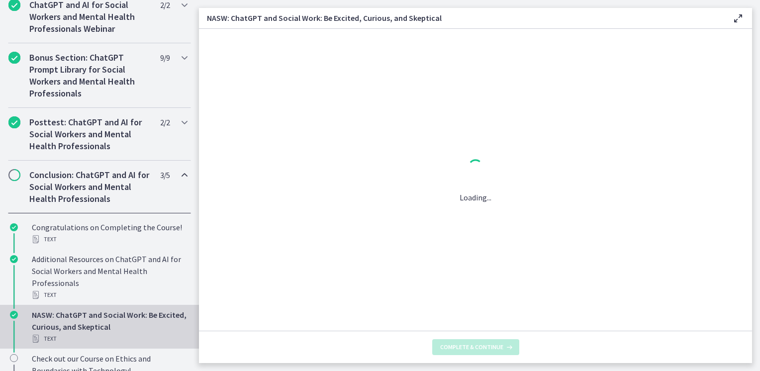
scroll to position [0, 0]
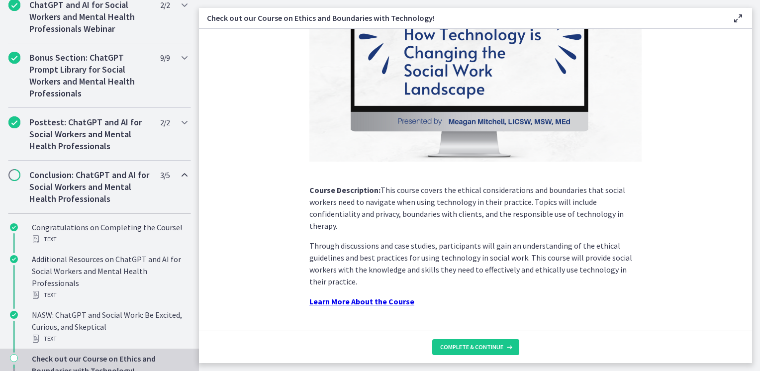
scroll to position [125, 0]
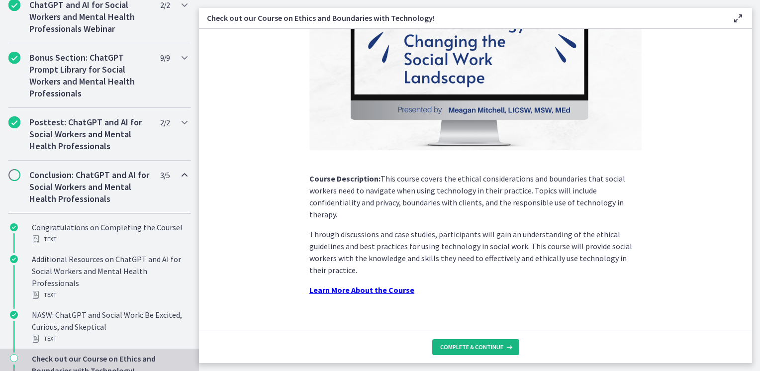
click at [476, 345] on span "Complete & continue" at bounding box center [471, 347] width 63 height 8
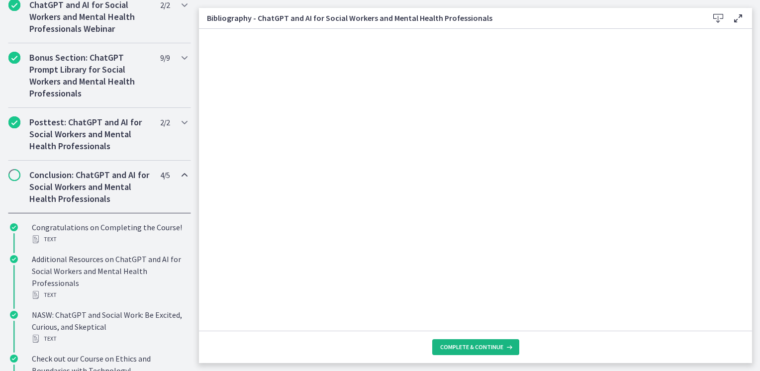
click at [469, 351] on span "Complete & continue" at bounding box center [471, 347] width 63 height 8
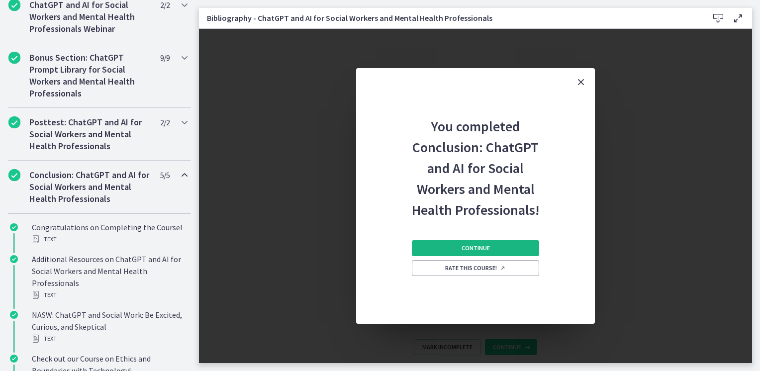
click at [429, 253] on button "Continue" at bounding box center [475, 248] width 127 height 16
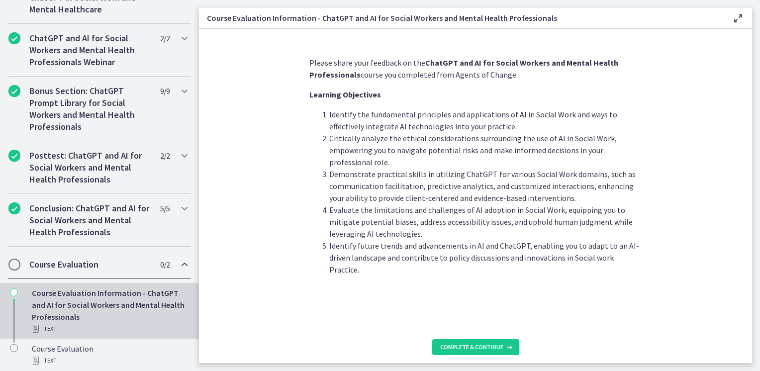
scroll to position [489, 0]
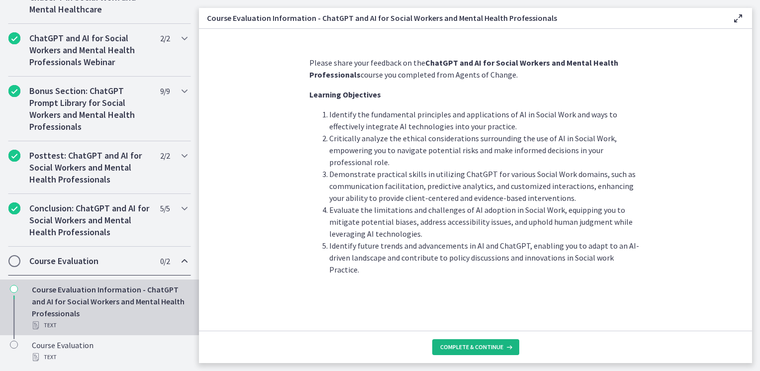
click at [488, 348] on span "Complete & continue" at bounding box center [471, 347] width 63 height 8
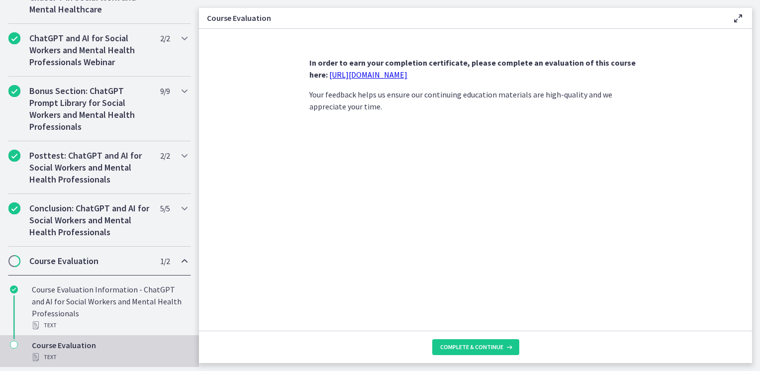
click at [408, 75] on link "https://forms.gle/jm1zbfhChZ2exBv78" at bounding box center [368, 75] width 78 height 10
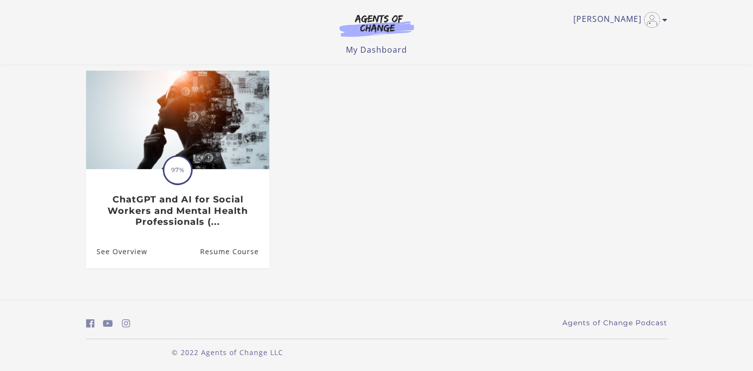
scroll to position [84, 0]
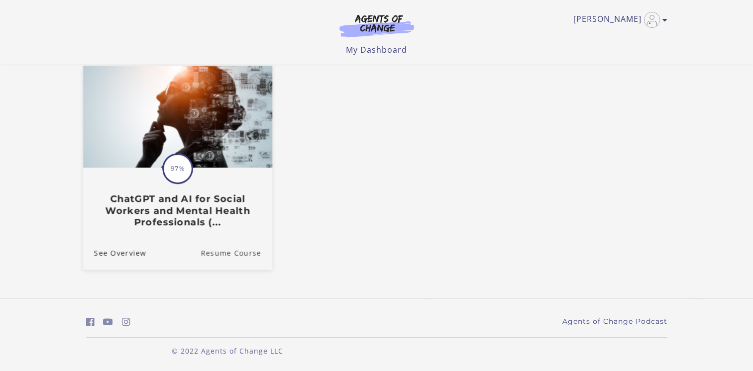
click at [249, 251] on link "Resume Course" at bounding box center [237, 252] width 72 height 33
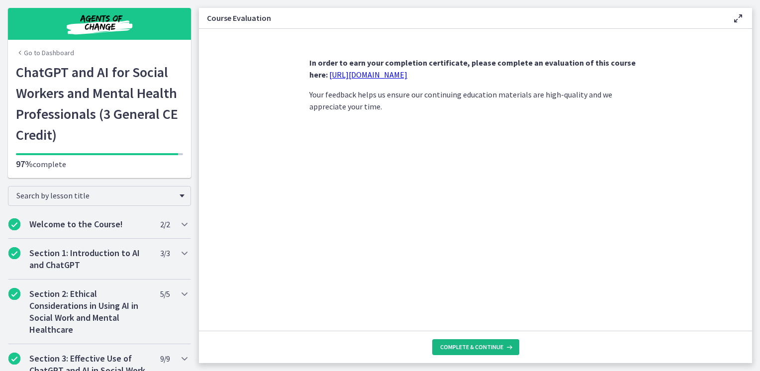
click at [450, 348] on span "Complete & continue" at bounding box center [471, 347] width 63 height 8
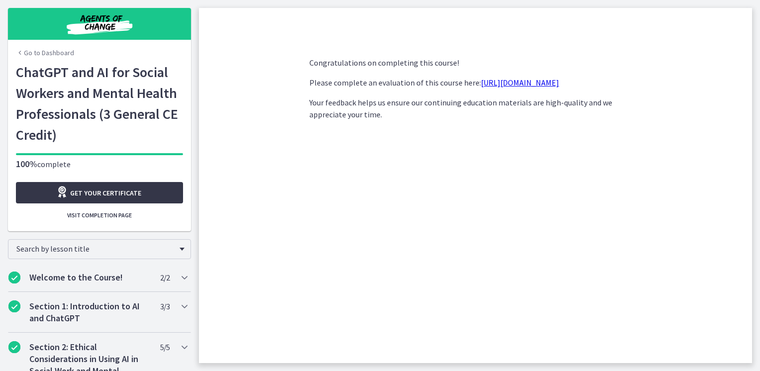
click at [90, 195] on span "Get your certificate" at bounding box center [105, 193] width 71 height 12
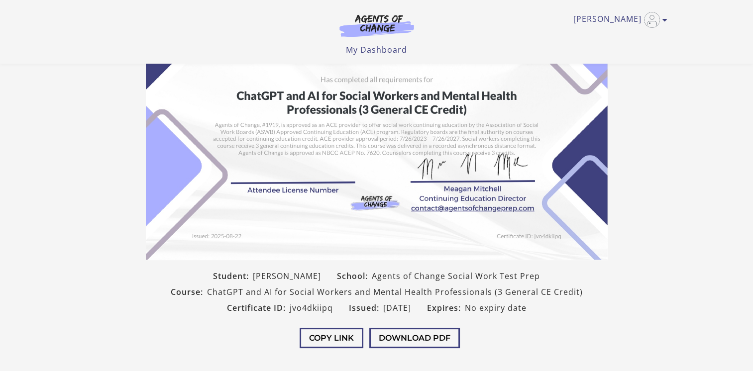
scroll to position [185, 0]
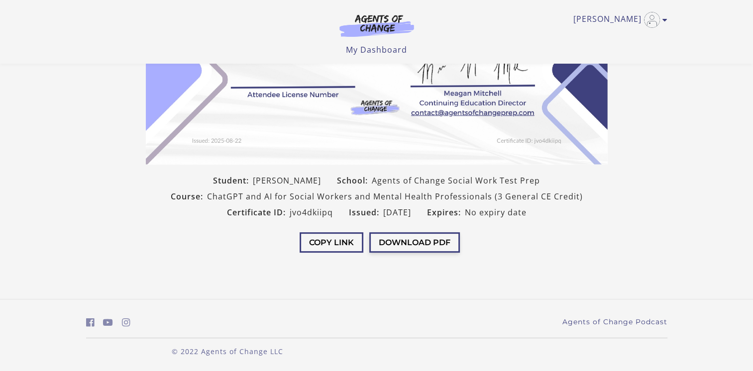
click at [387, 246] on button "Download PDF" at bounding box center [414, 242] width 91 height 20
